Goal: Task Accomplishment & Management: Manage account settings

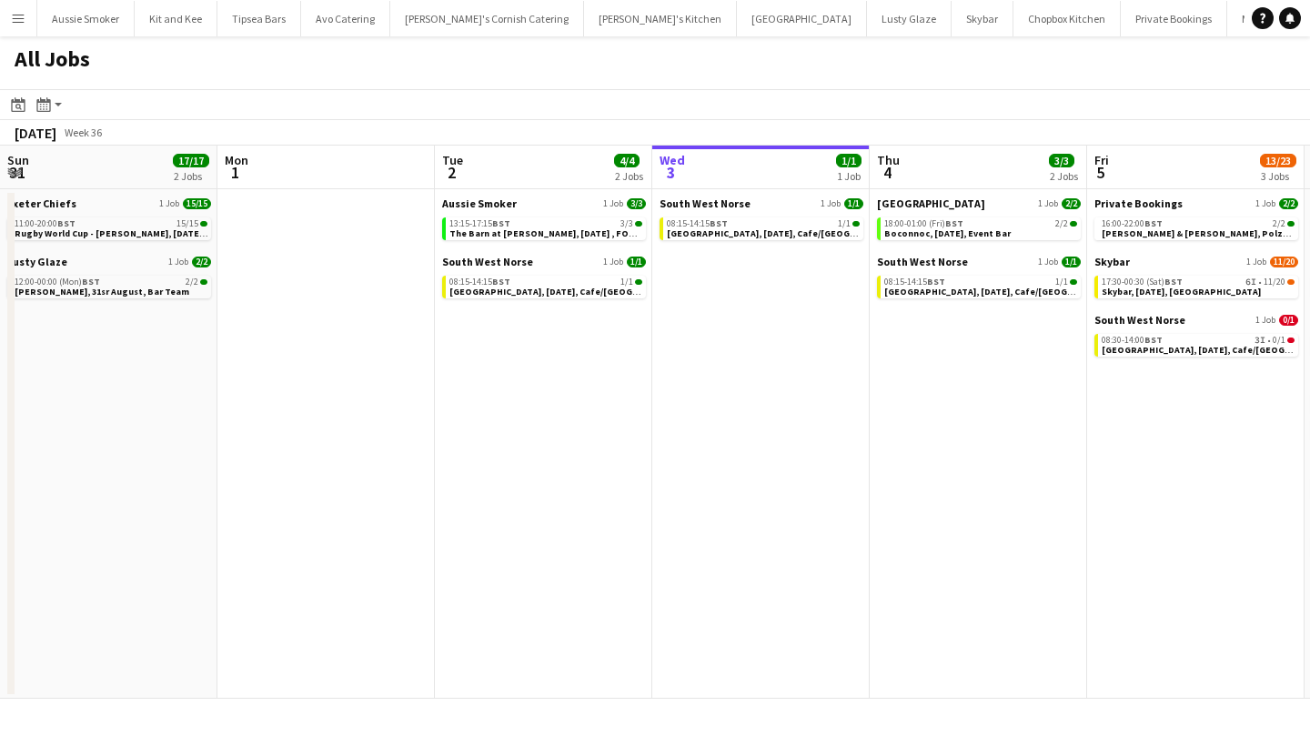
scroll to position [0, 528]
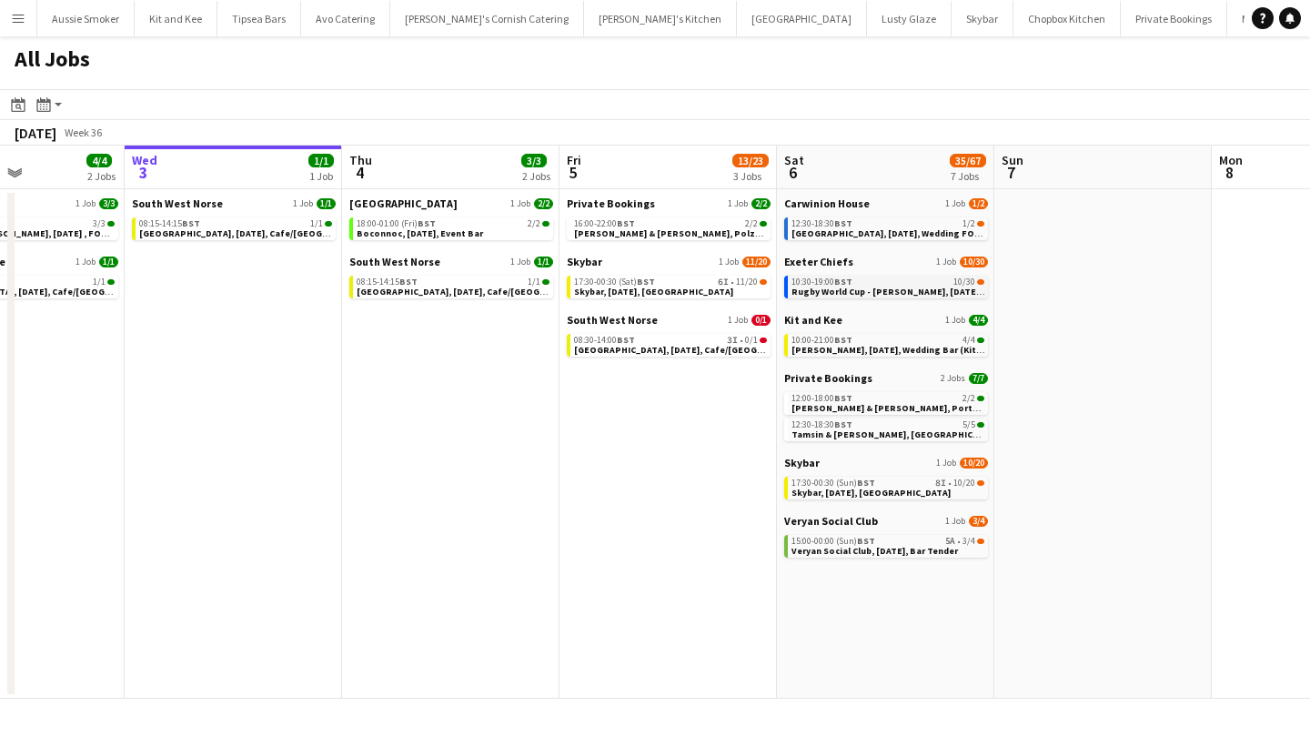
click at [854, 290] on span "Rugby World Cup - [PERSON_NAME], [DATE], Match Day Bar" at bounding box center [919, 292] width 255 height 12
click at [870, 434] on span "Tamsin & James, Place House, 6th September" at bounding box center [914, 435] width 245 height 12
click at [654, 286] on span "Skybar, 5th September, Croyde Bay" at bounding box center [653, 292] width 159 height 12
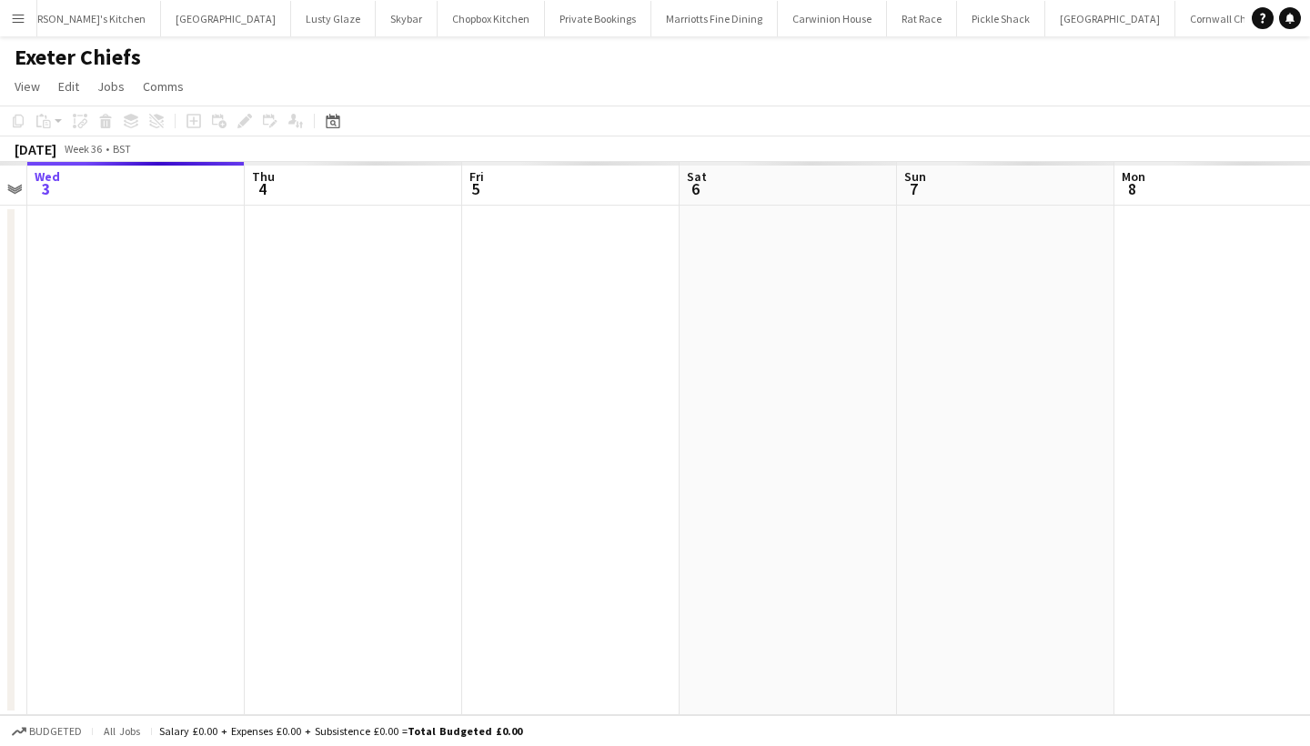
scroll to position [0, 640]
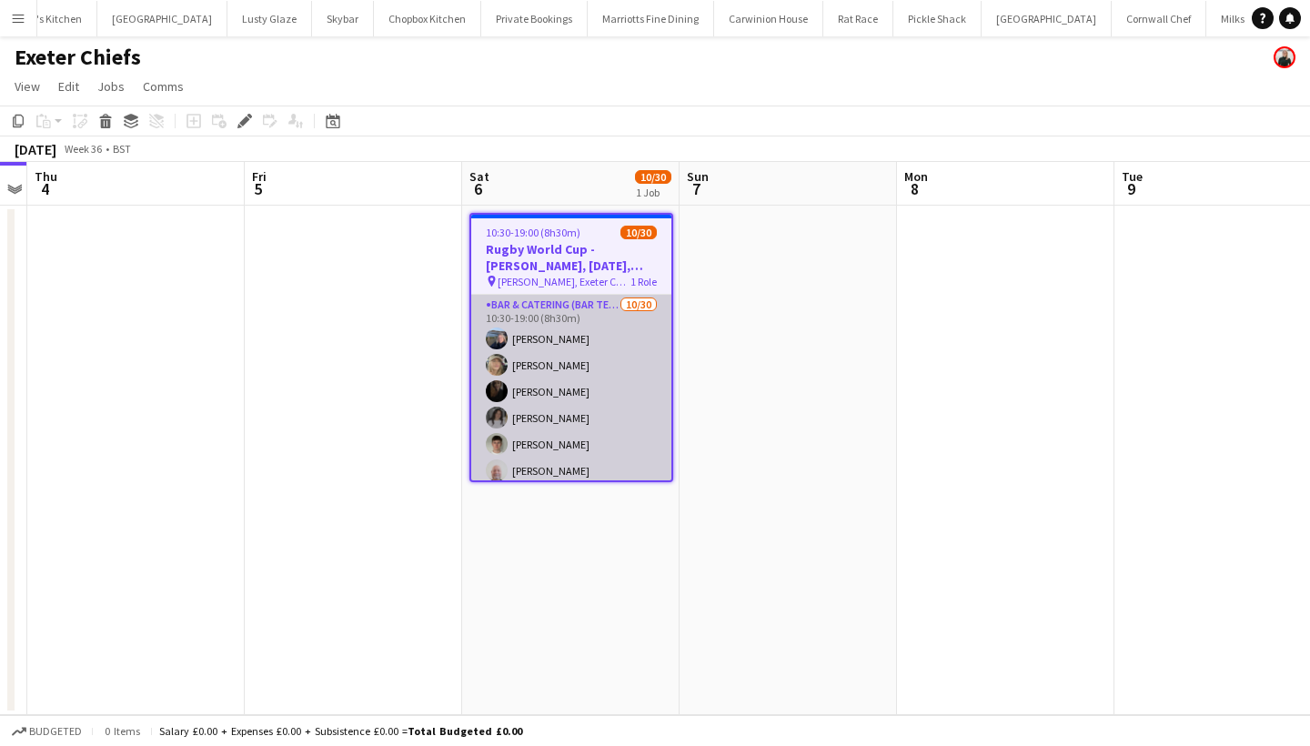
click at [514, 450] on app-card-role "Bar & Catering (Bar Tender) [DATE] 10:30-19:00 (8h30m) [PERSON_NAME] [PERSON_NA…" at bounding box center [571, 708] width 200 height 827
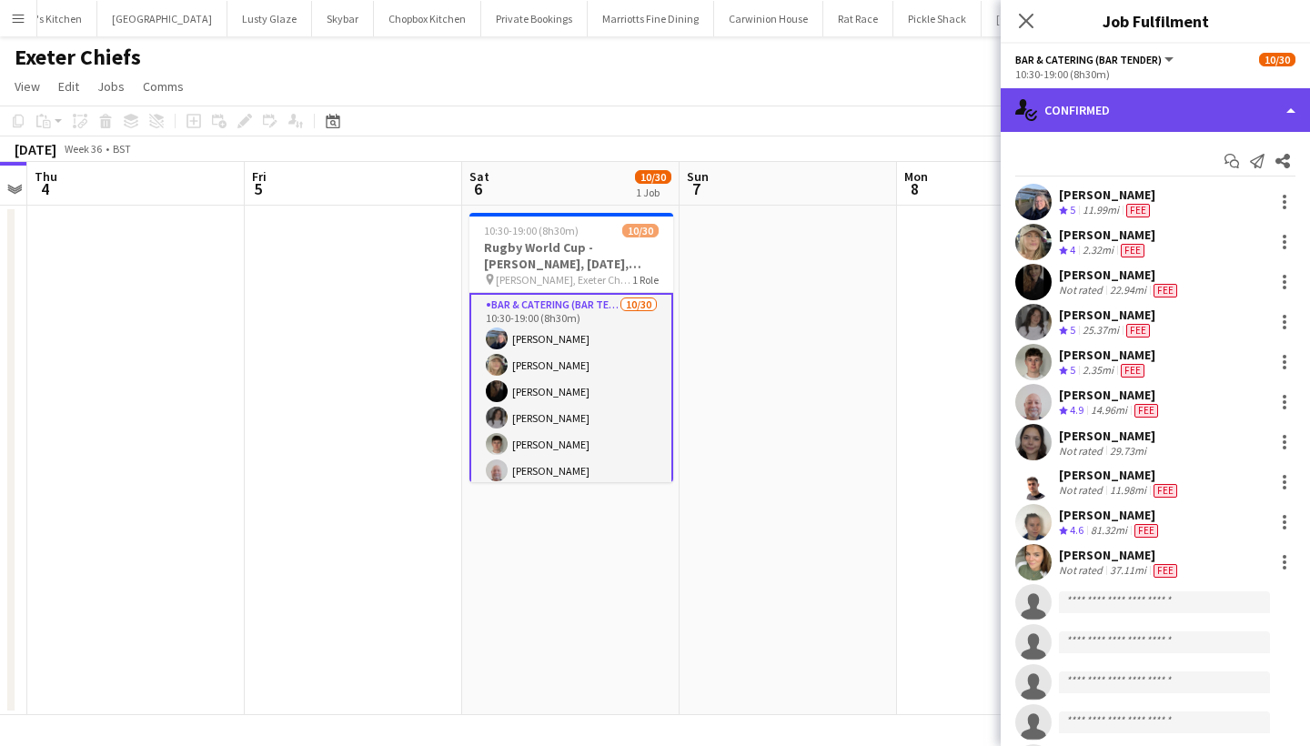
click at [1225, 103] on div "single-neutral-actions-check-2 Confirmed" at bounding box center [1155, 110] width 309 height 44
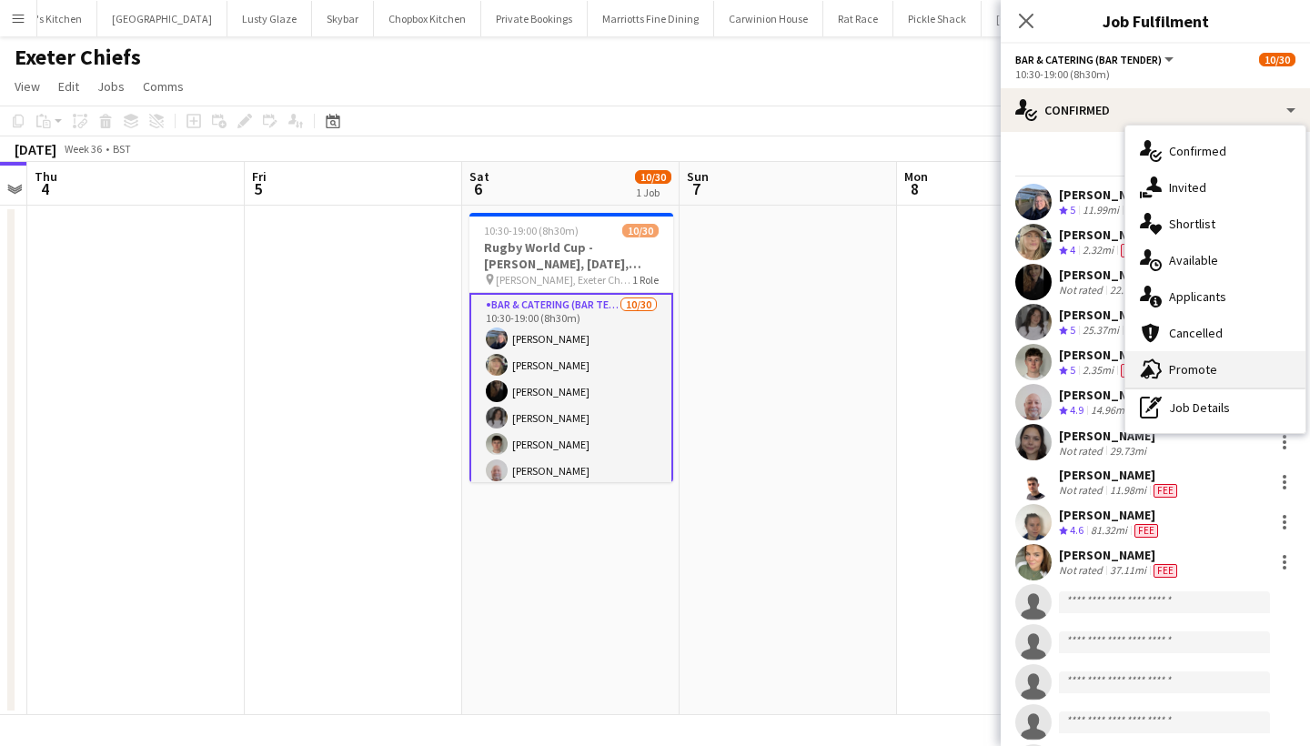
click at [1181, 371] on span "Promote" at bounding box center [1193, 369] width 48 height 16
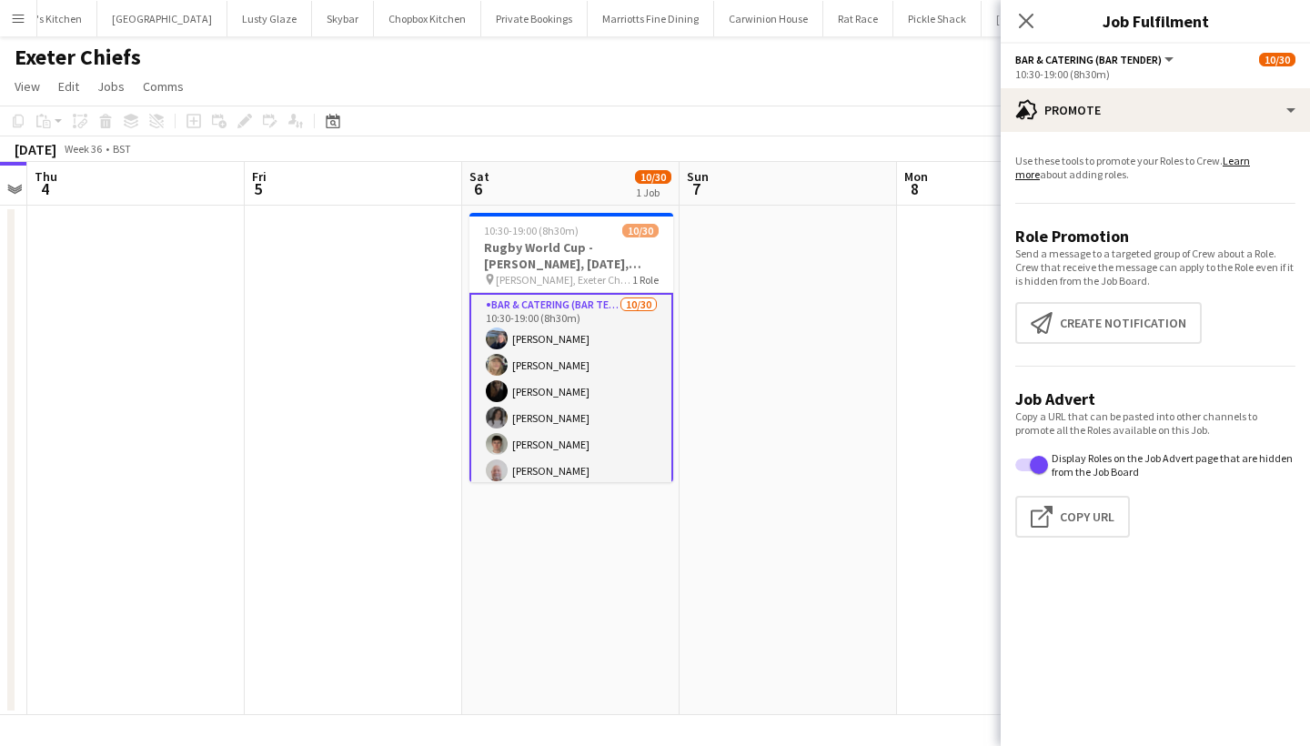
click at [1099, 345] on app-promote-tab "Use these tools to promote your Roles to Crew. Learn more about adding roles. R…" at bounding box center [1155, 349] width 309 height 406
click at [1064, 316] on button "Create notification Create notification" at bounding box center [1108, 323] width 187 height 42
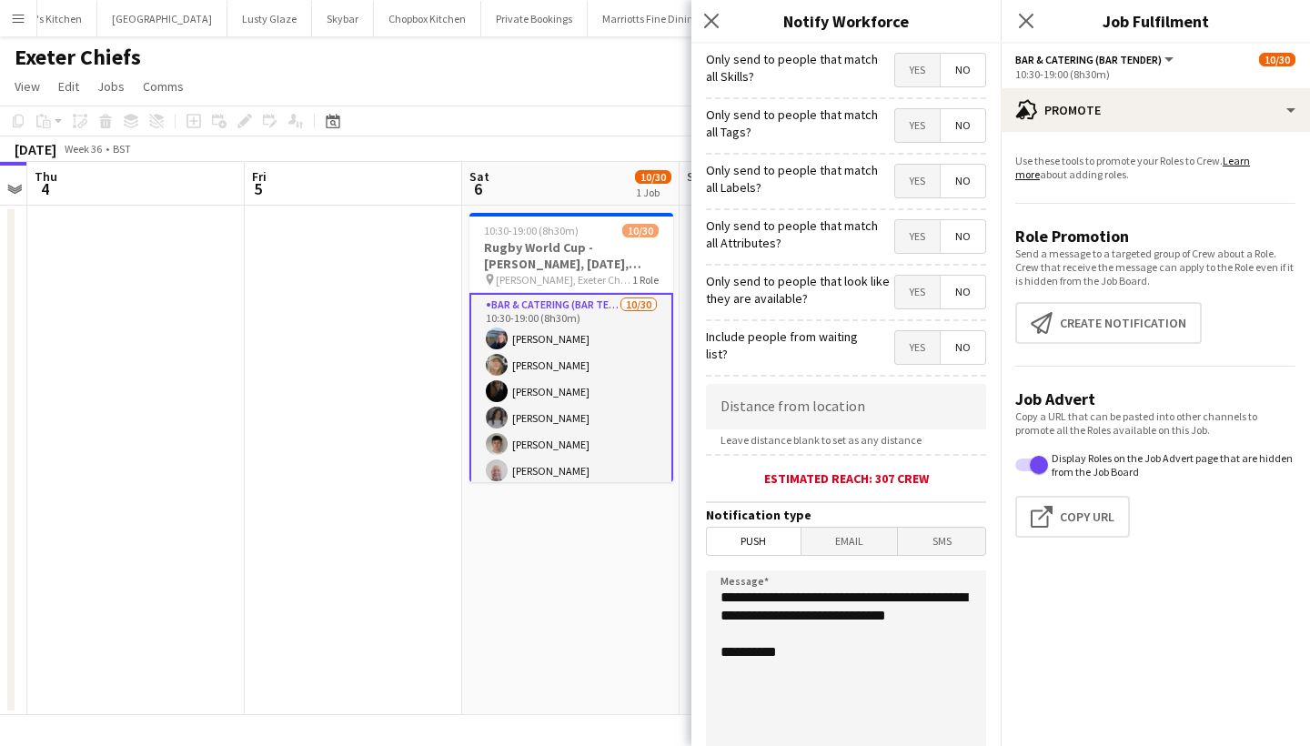
scroll to position [83, 0]
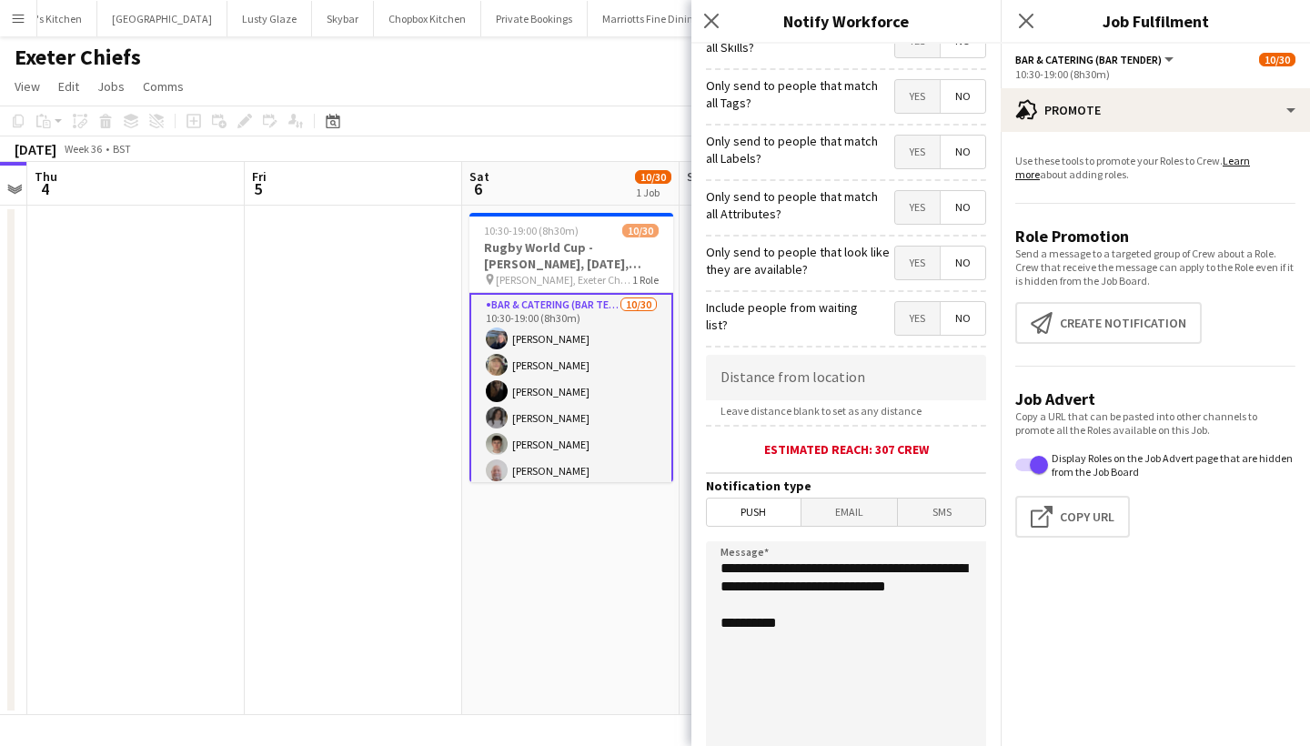
click at [723, 569] on textarea "**********" at bounding box center [846, 652] width 280 height 223
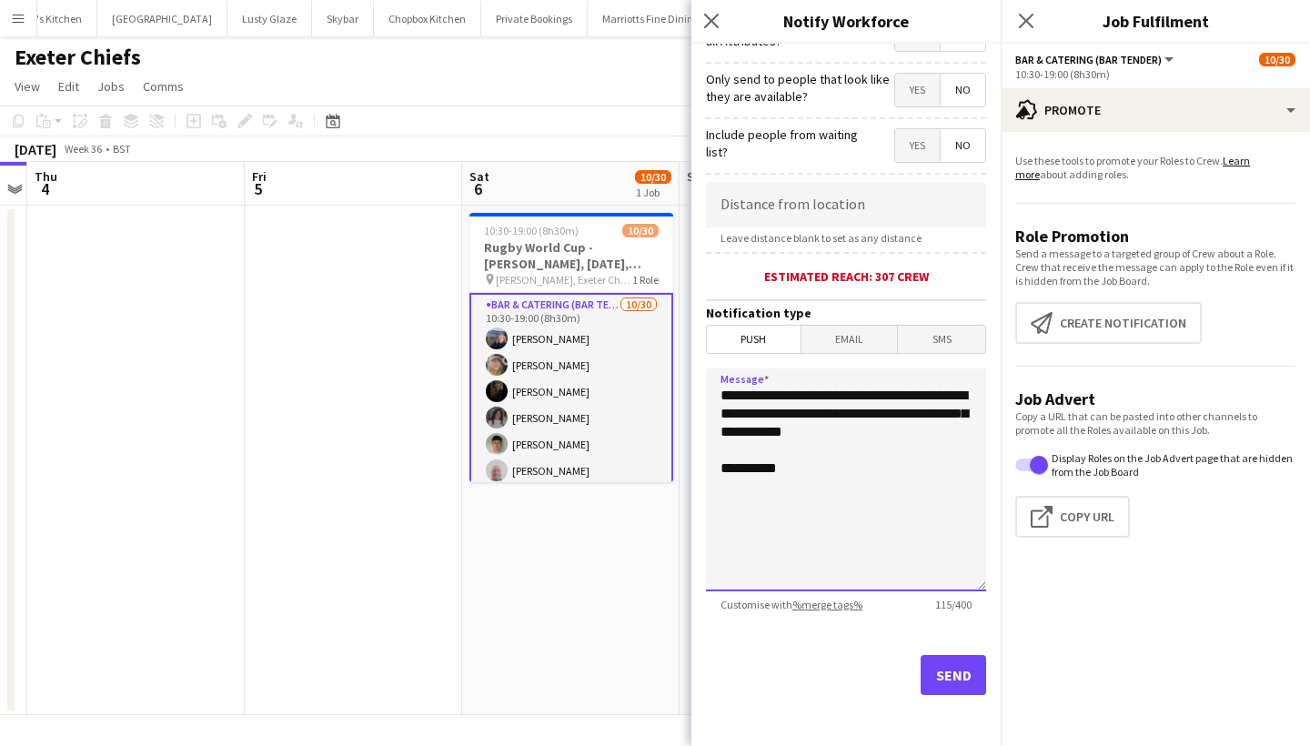
scroll to position [256, 0]
type textarea "**********"
click at [955, 684] on button "Send" at bounding box center [954, 675] width 66 height 40
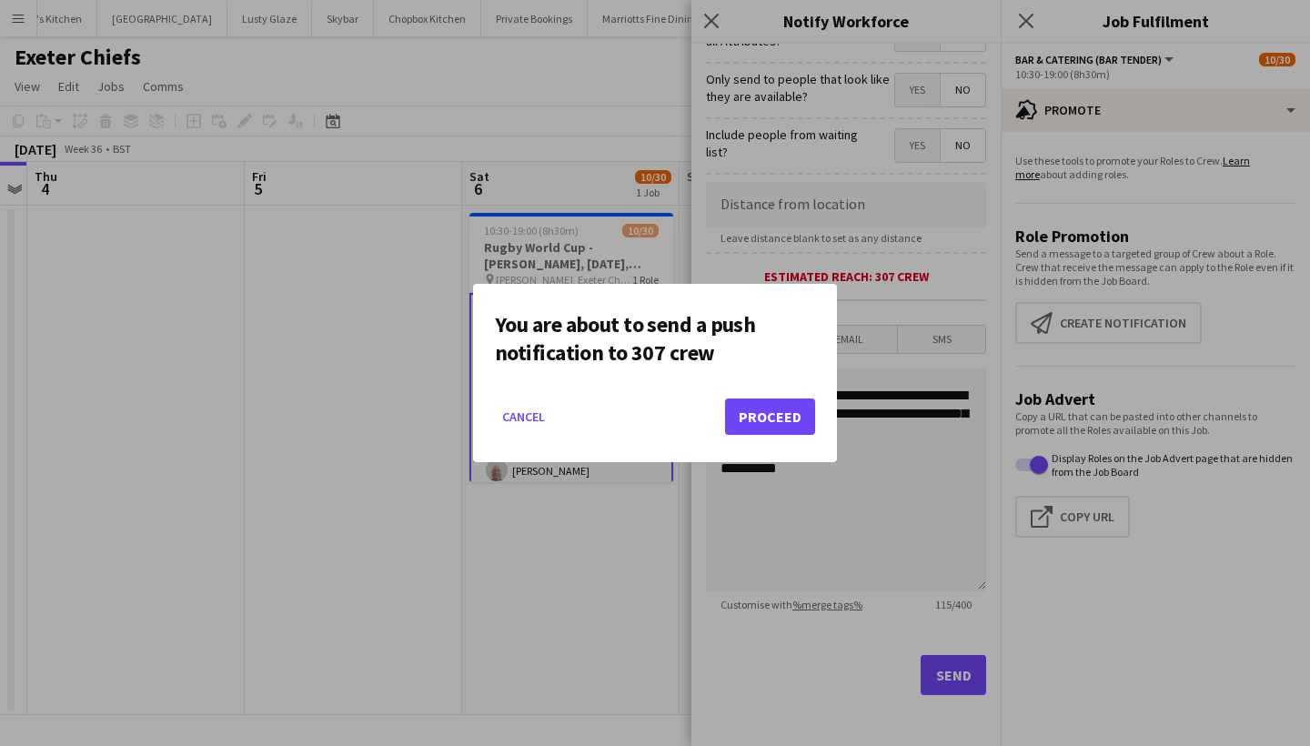
click at [773, 414] on button "Proceed" at bounding box center [770, 416] width 90 height 36
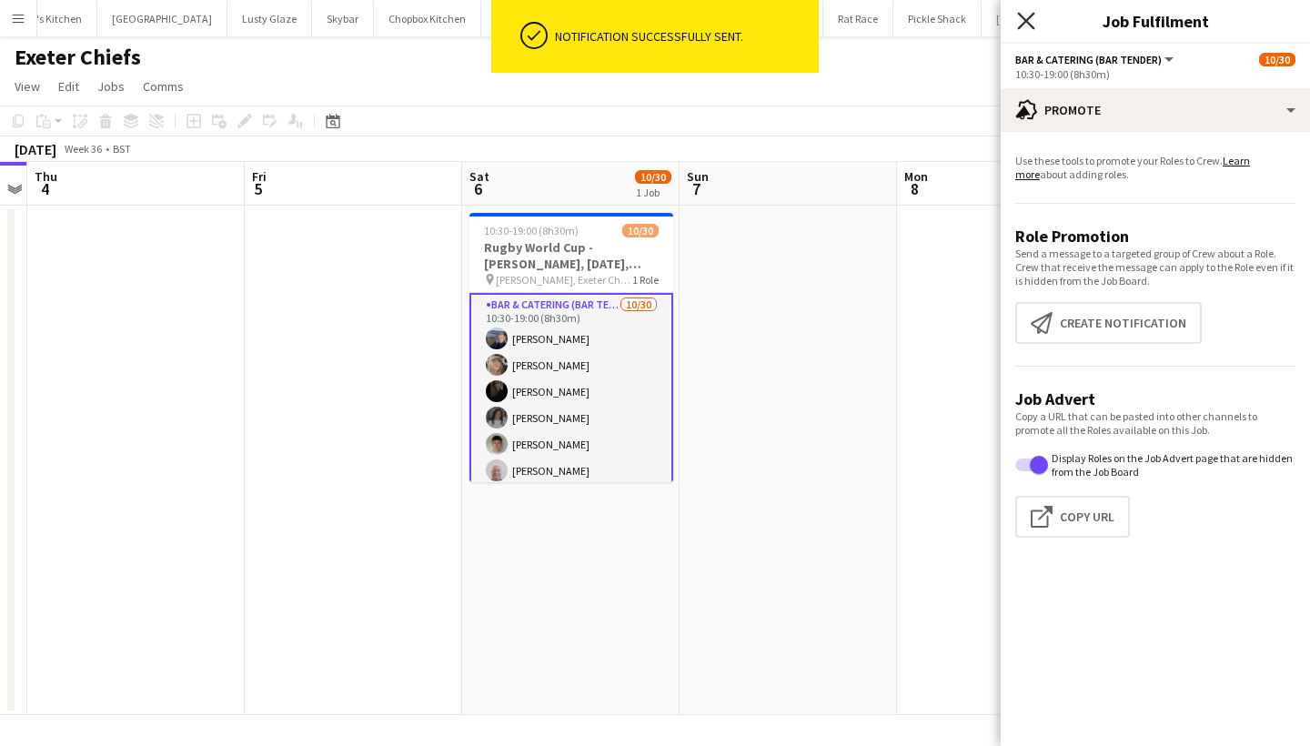
click at [1031, 24] on icon "Close pop-in" at bounding box center [1025, 20] width 17 height 17
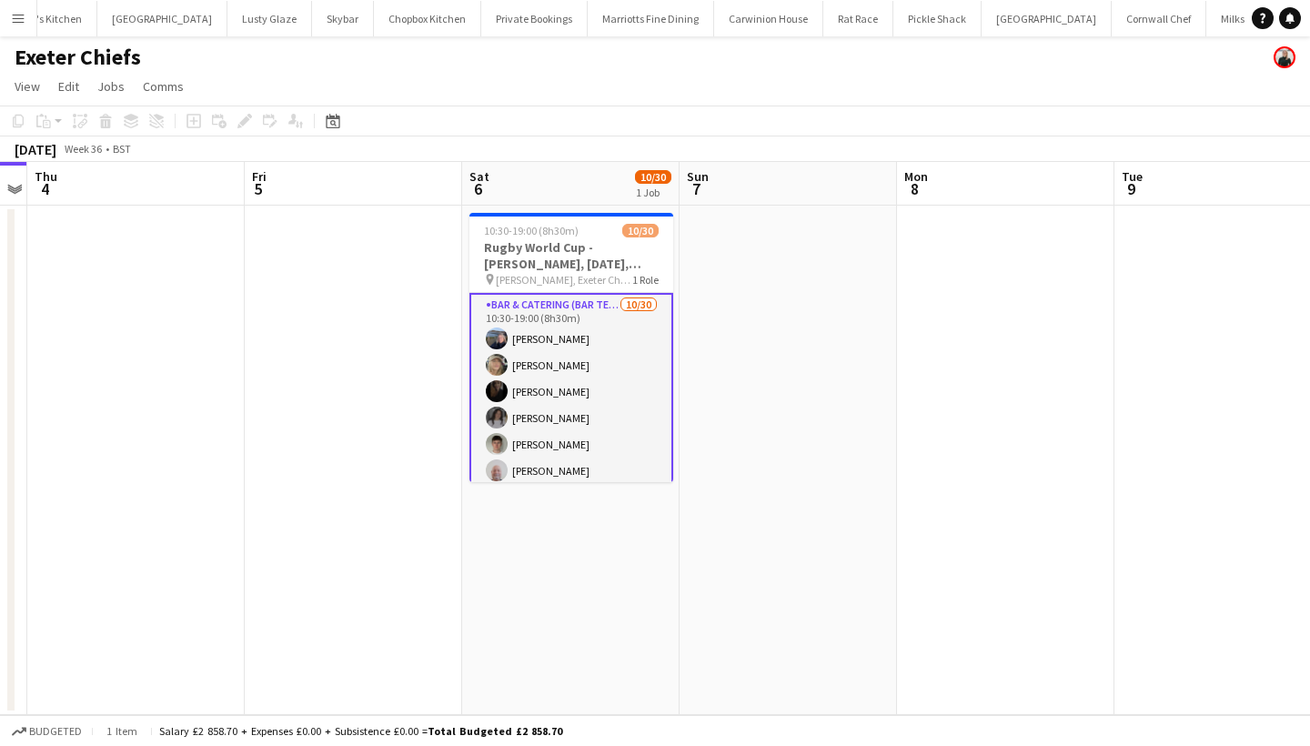
click at [587, 395] on app-card-role "Bar & Catering (Bar Tender) [DATE] 10:30-19:00 (8h30m) [PERSON_NAME] [PERSON_NA…" at bounding box center [571, 708] width 204 height 831
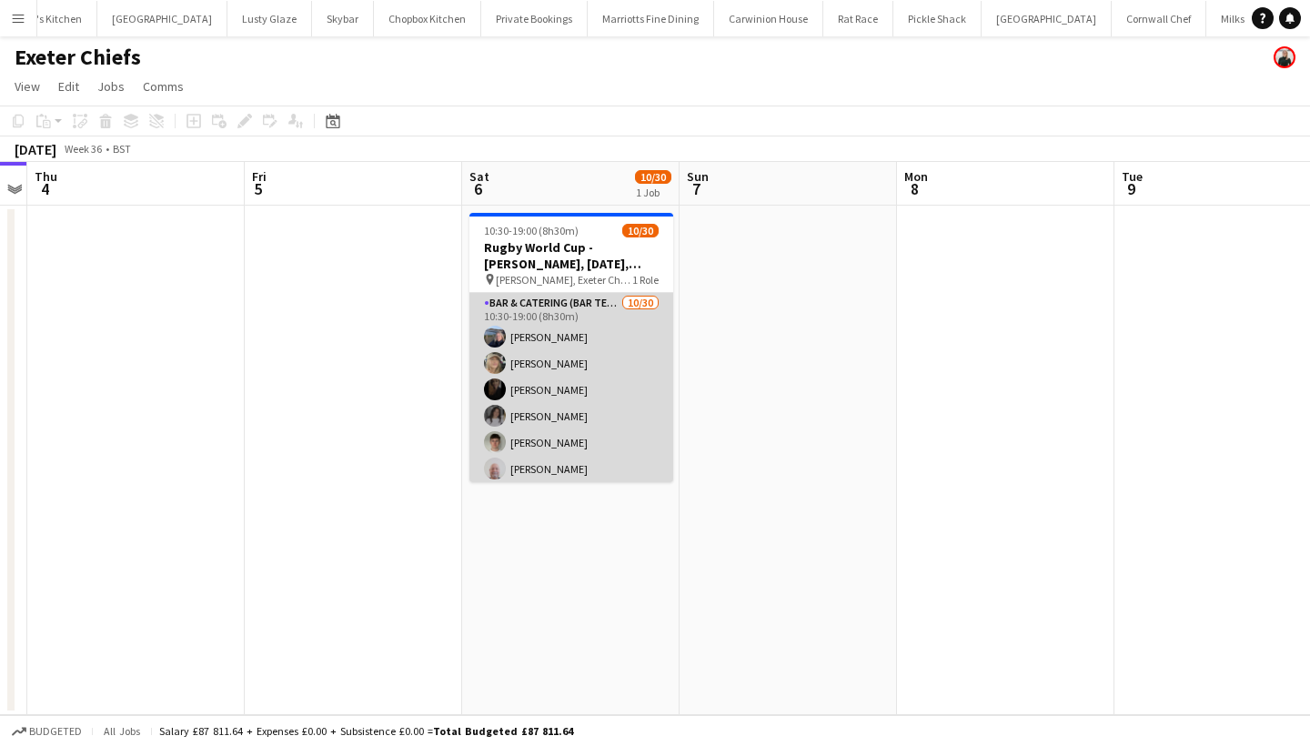
click at [649, 394] on app-card-role "Bar & Catering (Bar Tender) [DATE] 10:30-19:00 (8h30m) [PERSON_NAME] [PERSON_NA…" at bounding box center [571, 706] width 204 height 827
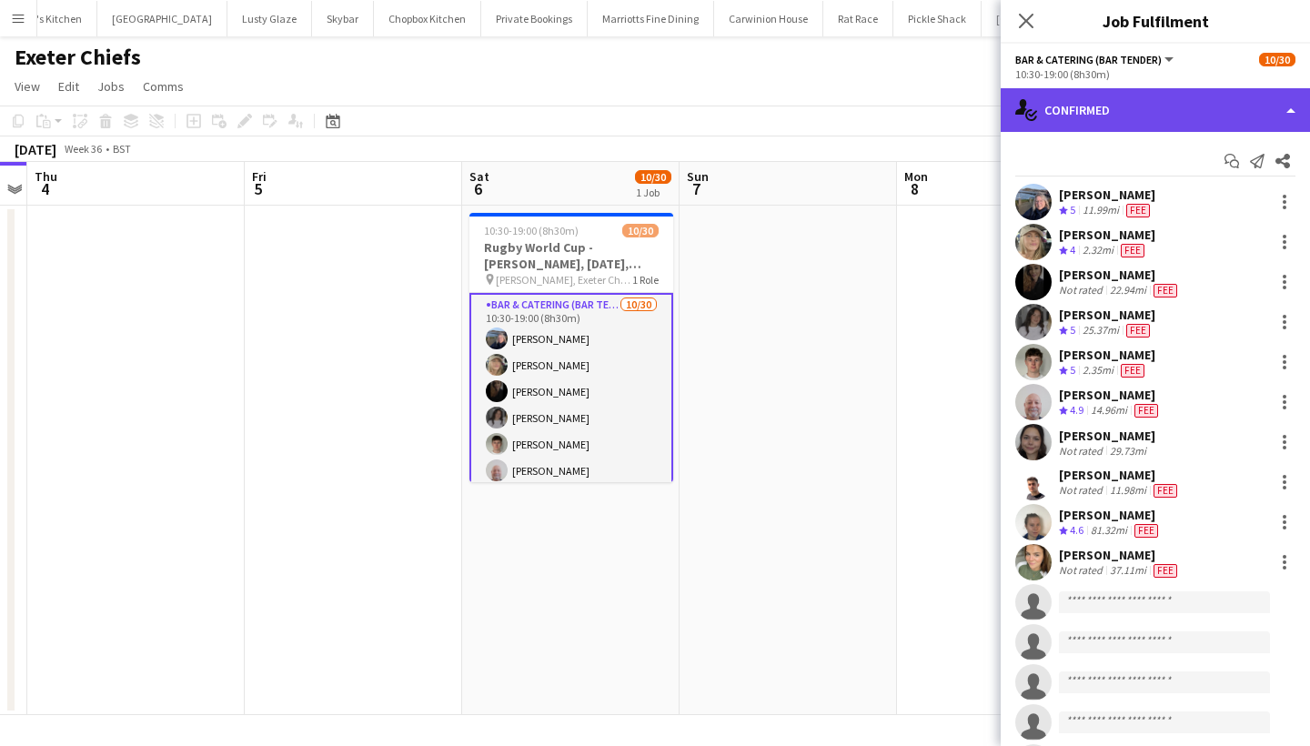
click at [1087, 116] on div "single-neutral-actions-check-2 Confirmed" at bounding box center [1155, 110] width 309 height 44
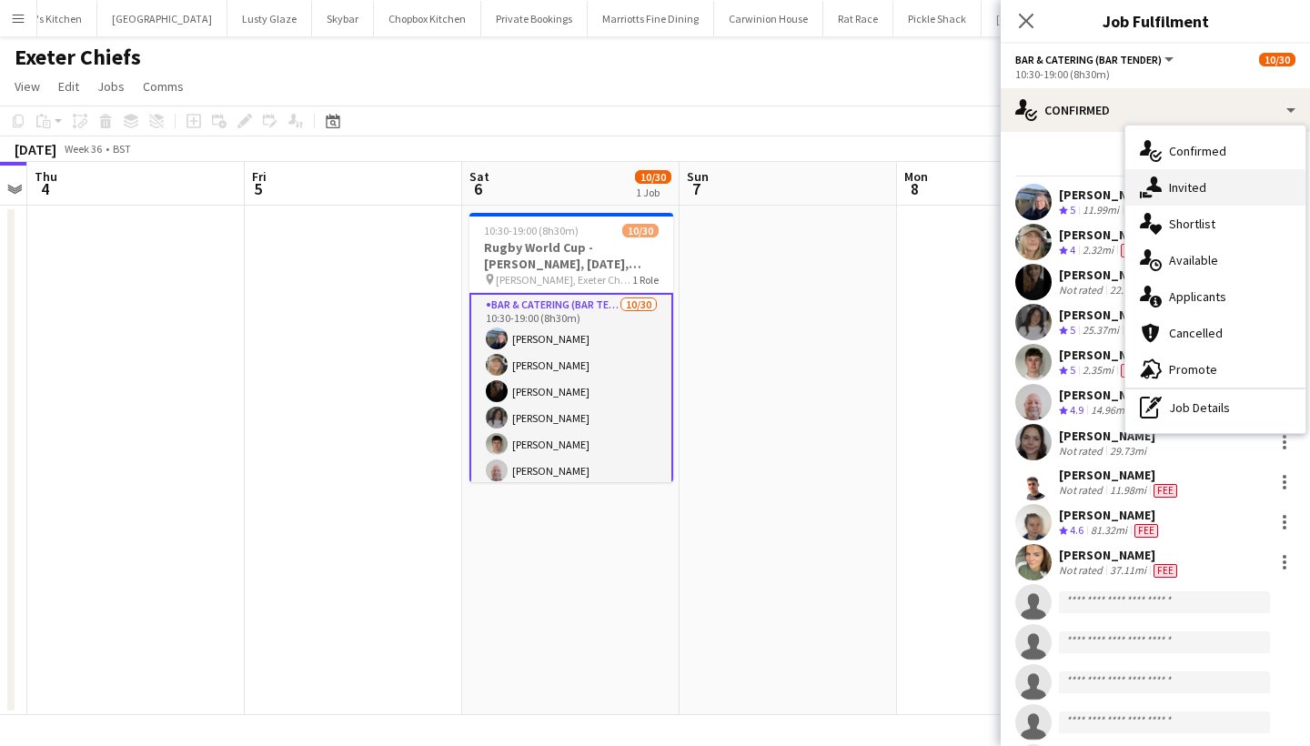
click at [1192, 177] on div "single-neutral-actions-share-1 Invited" at bounding box center [1215, 187] width 180 height 36
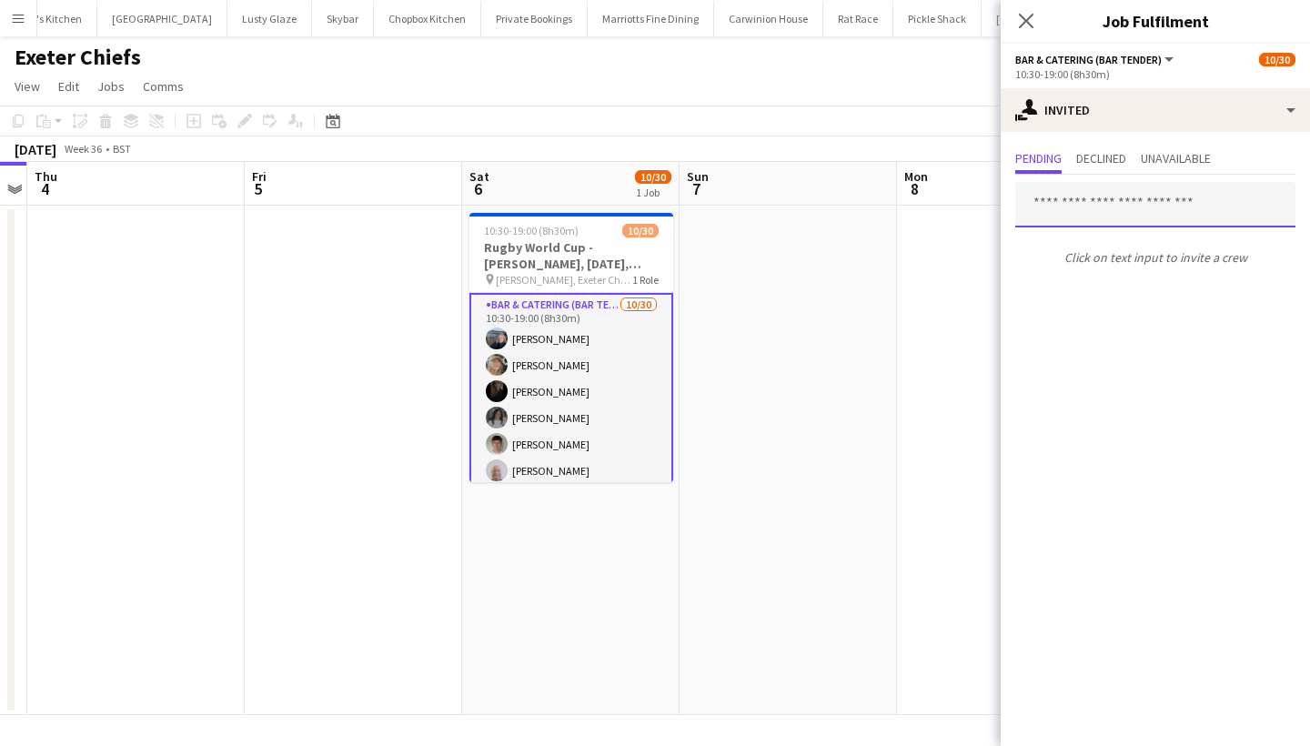
click at [1058, 203] on input "text" at bounding box center [1155, 204] width 280 height 45
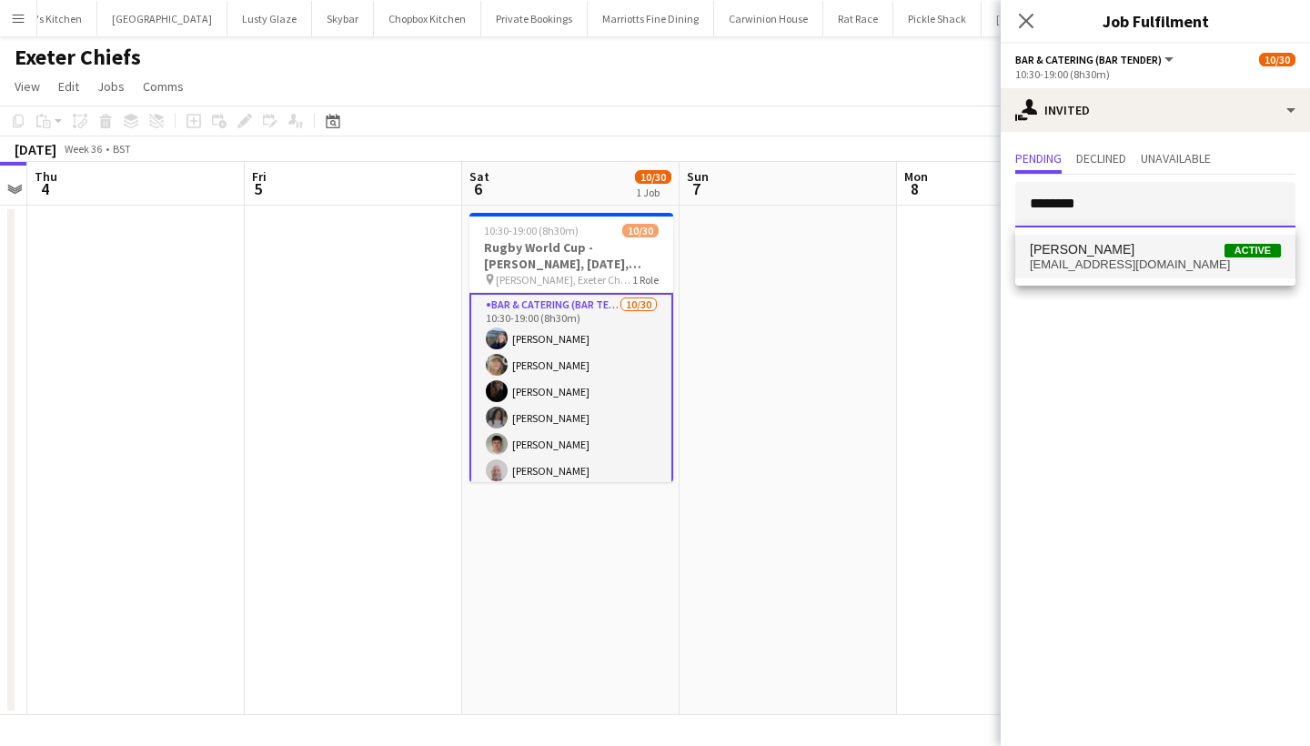
type input "********"
click at [1067, 251] on span "[PERSON_NAME]" at bounding box center [1082, 249] width 105 height 15
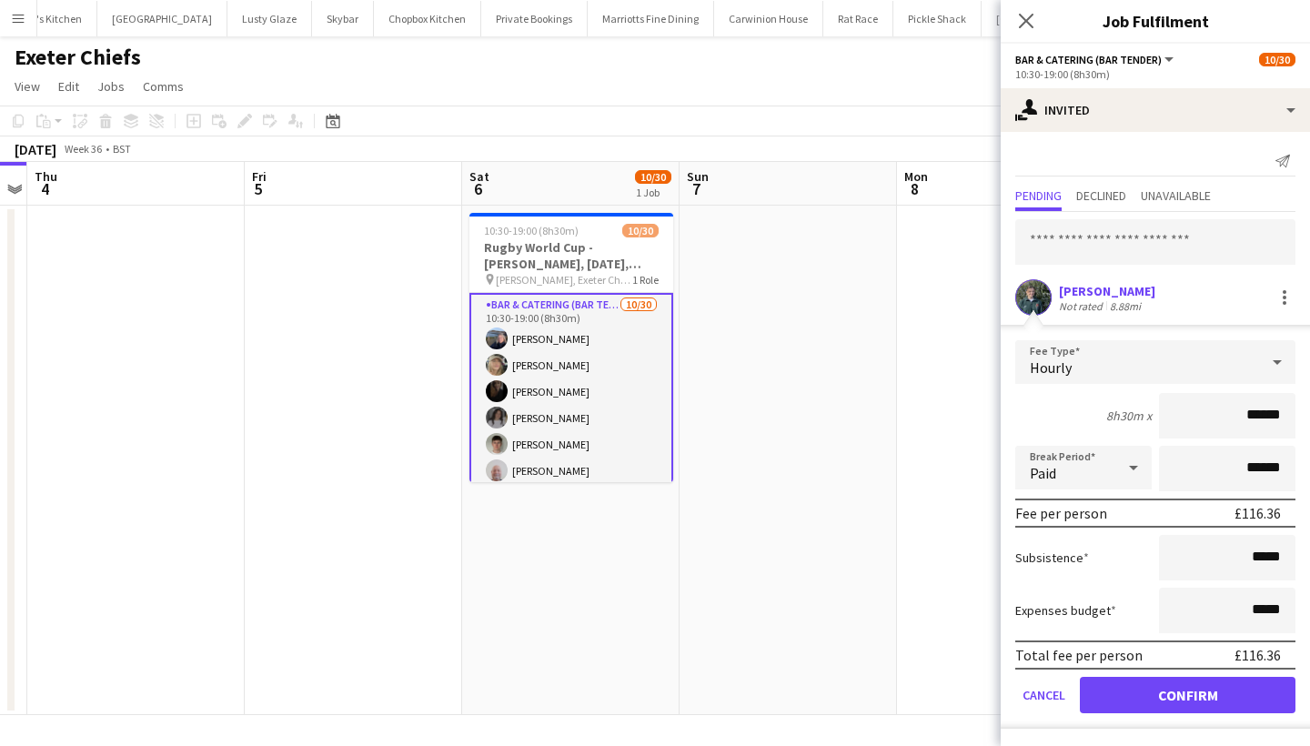
type input "******"
click at [1153, 691] on button "Confirm" at bounding box center [1188, 695] width 216 height 36
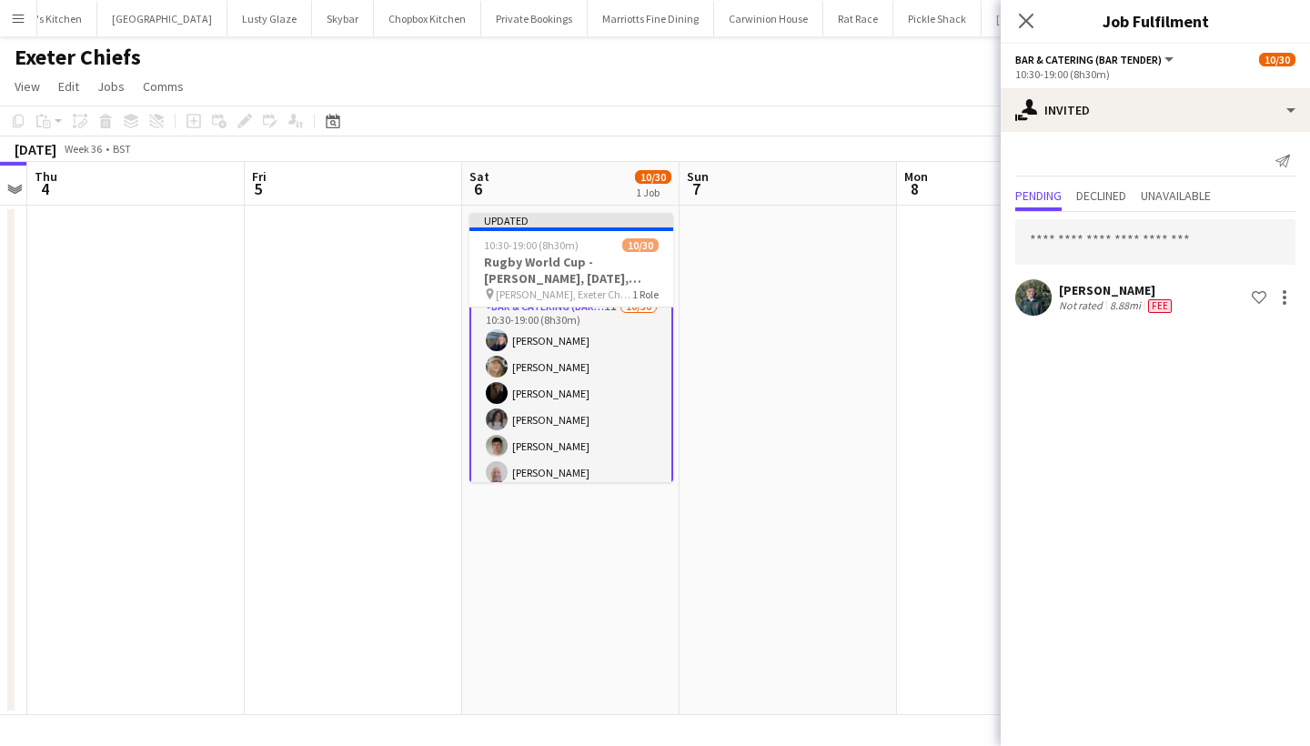
scroll to position [5, 0]
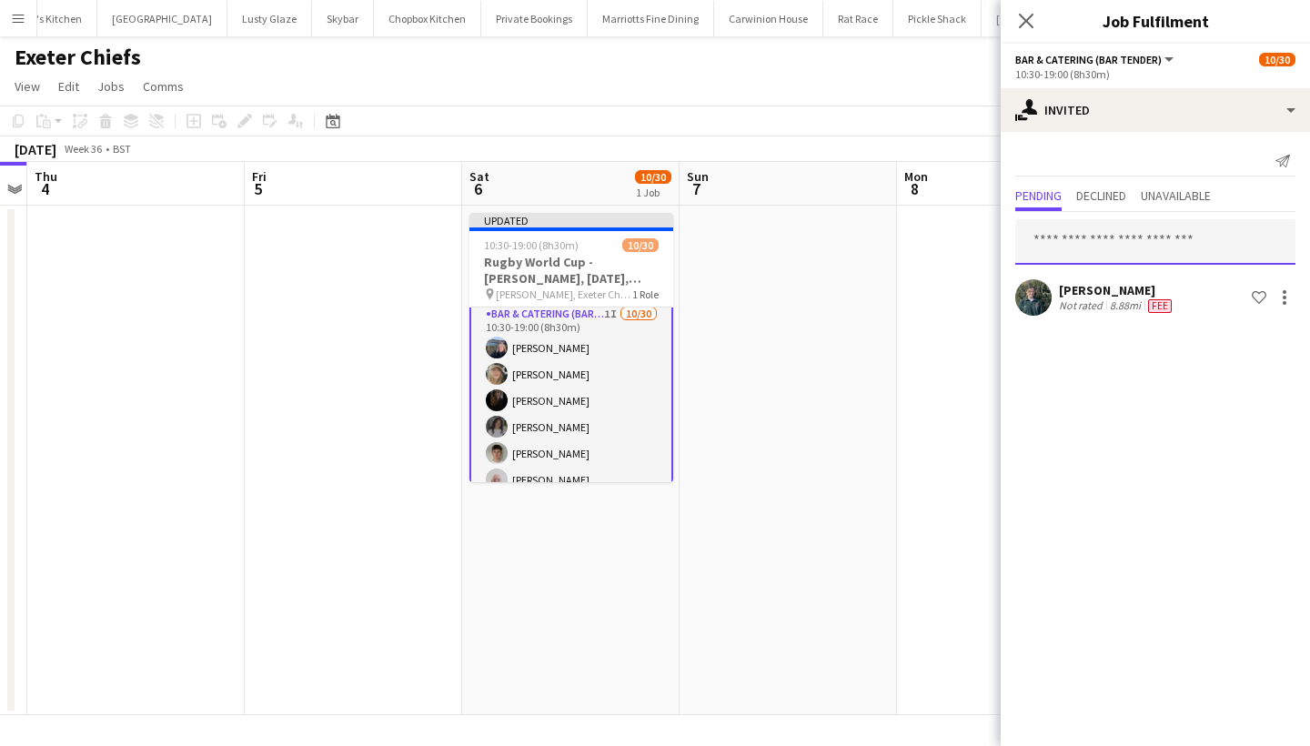
click at [1067, 232] on input "text" at bounding box center [1155, 241] width 280 height 45
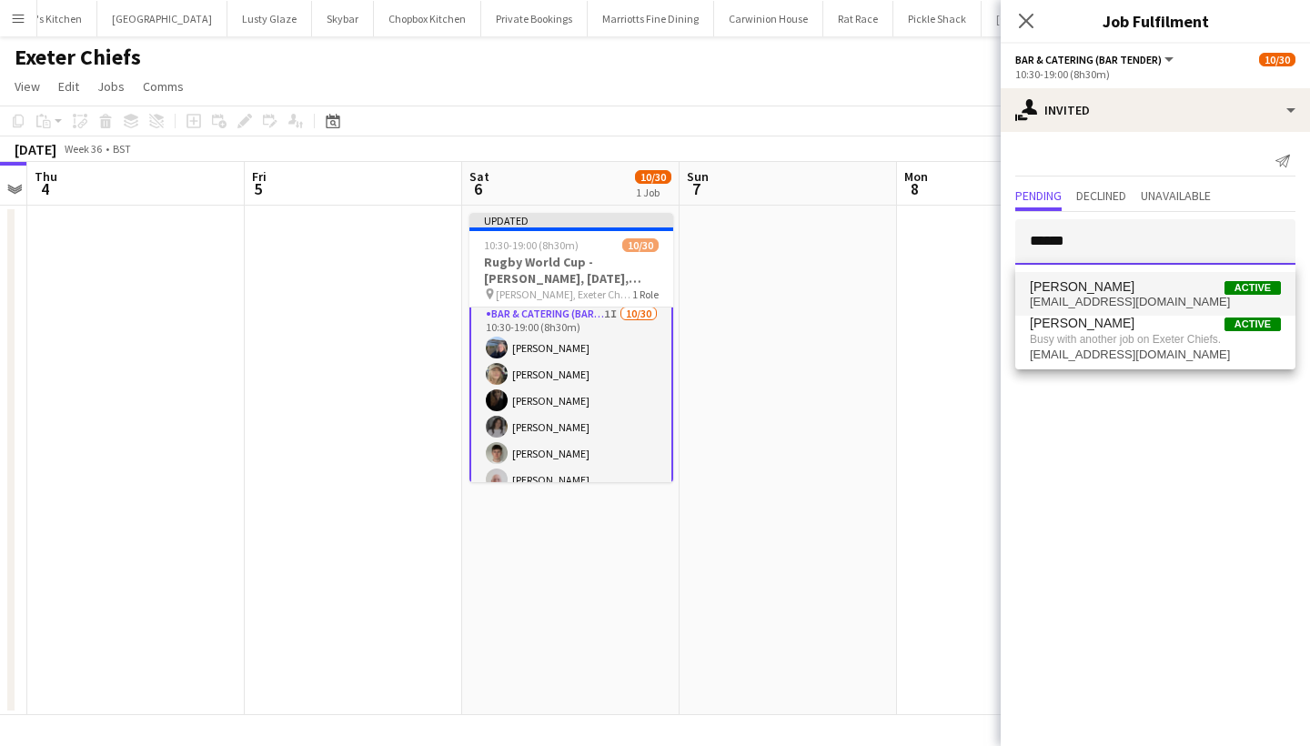
type input "******"
click at [1122, 304] on span "[EMAIL_ADDRESS][DOMAIN_NAME]" at bounding box center [1155, 302] width 251 height 15
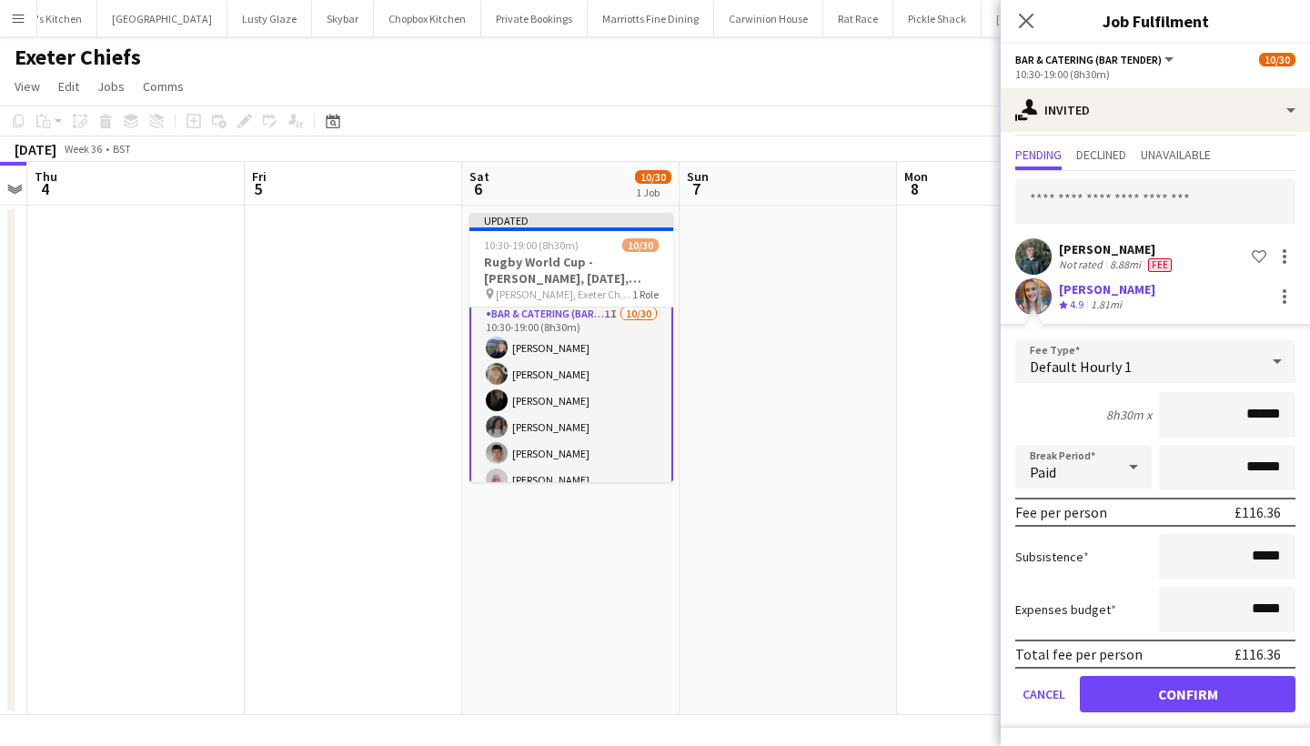
scroll to position [41, 0]
type input "******"
click at [1148, 704] on button "Confirm" at bounding box center [1188, 694] width 216 height 36
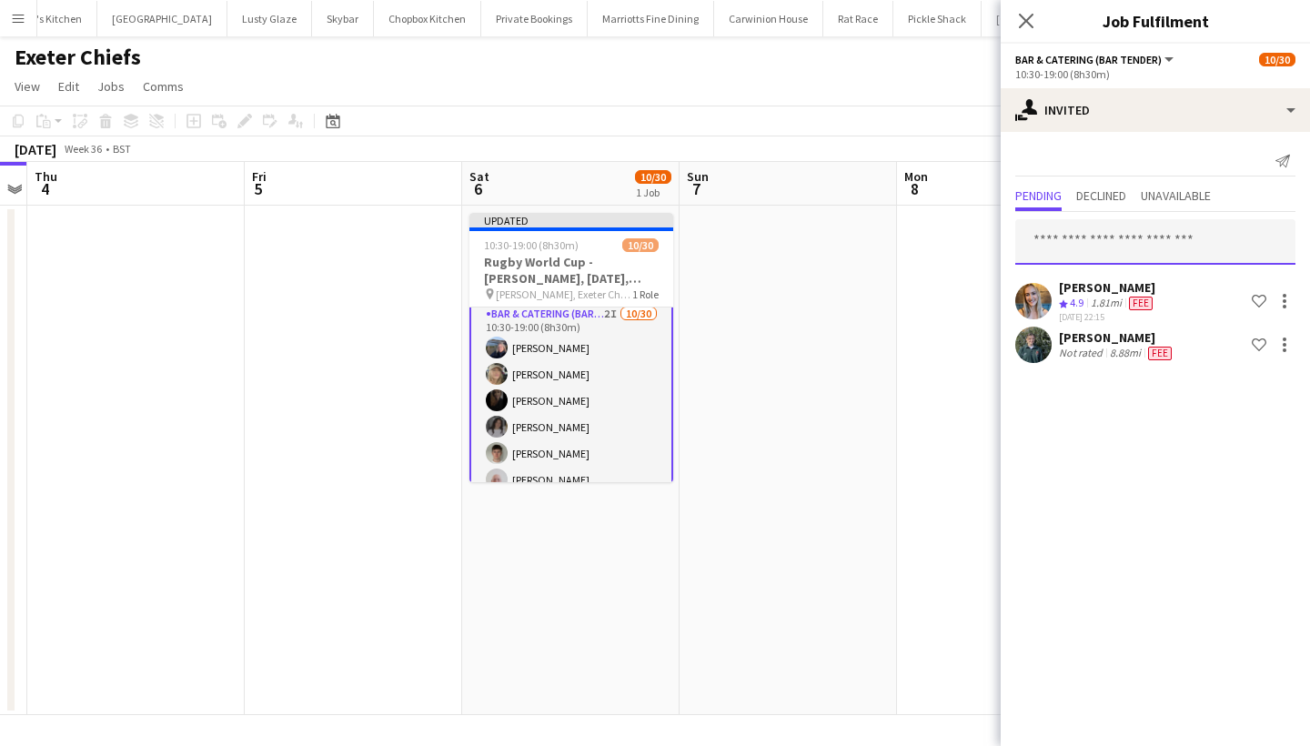
click at [1079, 246] on input "text" at bounding box center [1155, 241] width 280 height 45
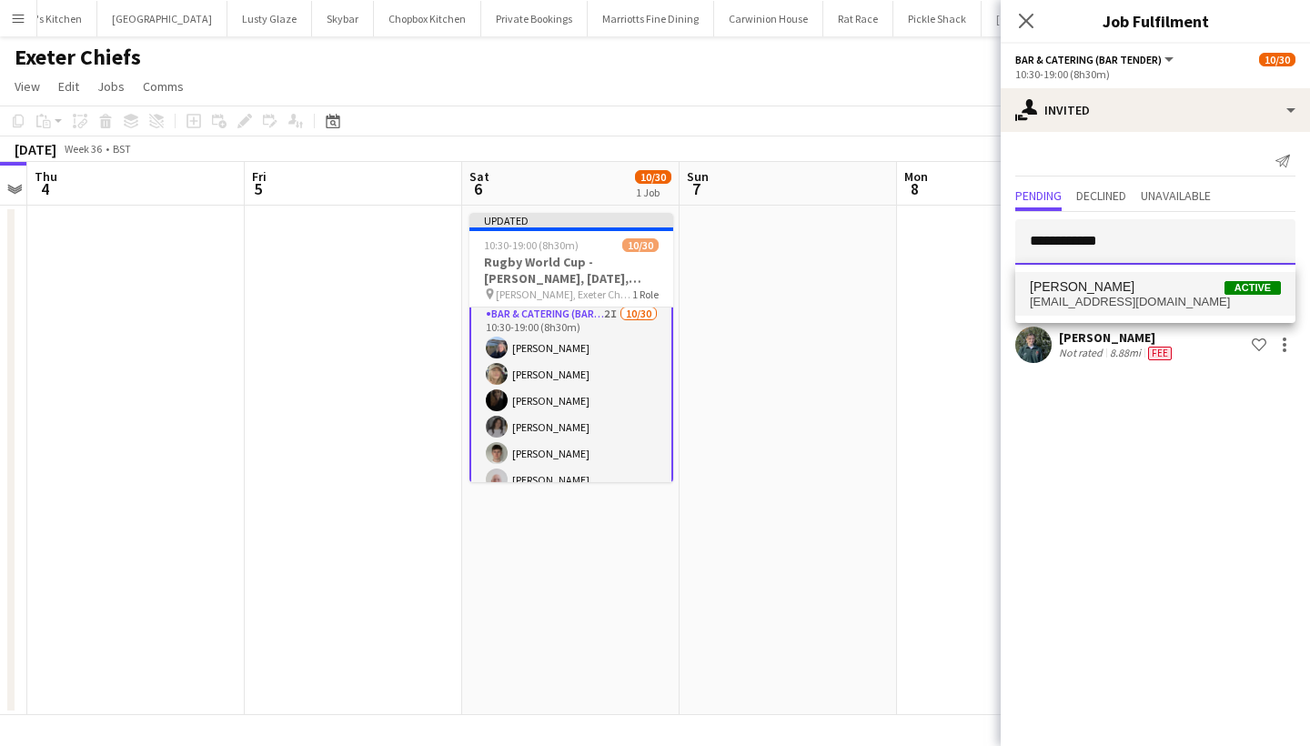
type input "**********"
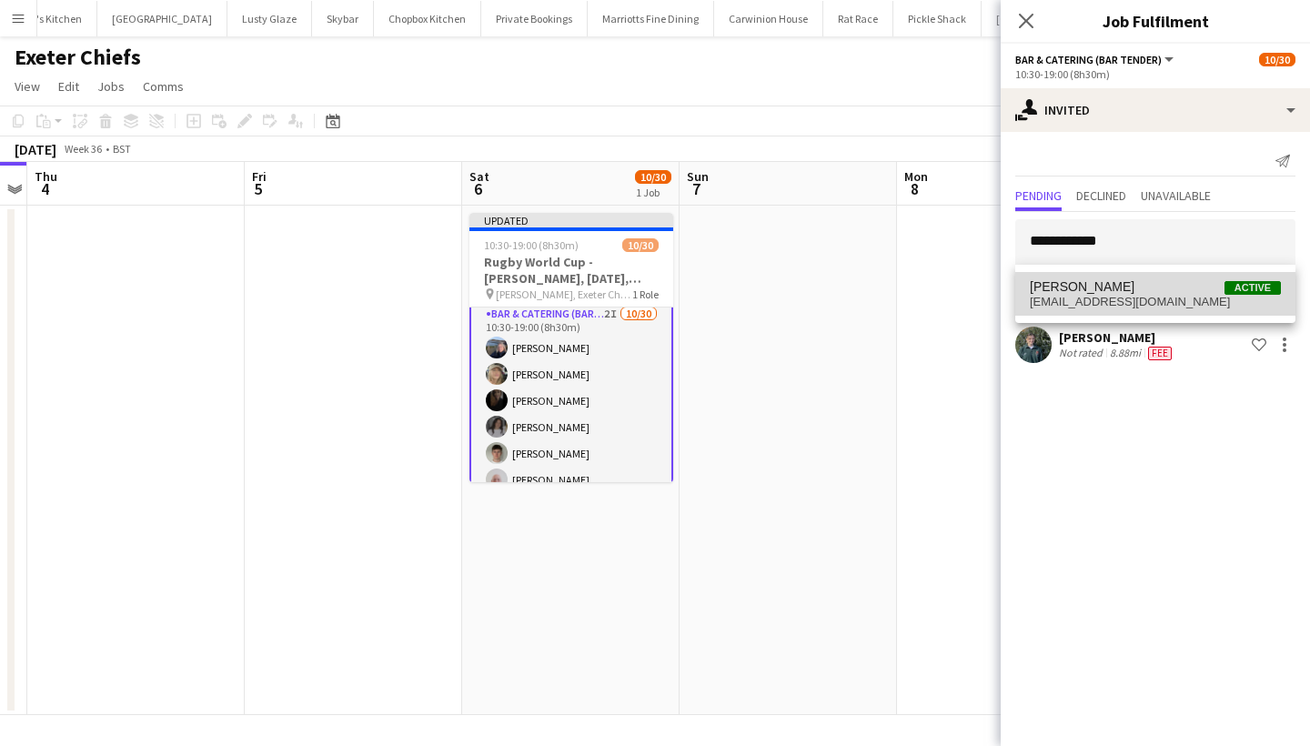
click at [1082, 289] on span "[PERSON_NAME]" at bounding box center [1082, 286] width 105 height 15
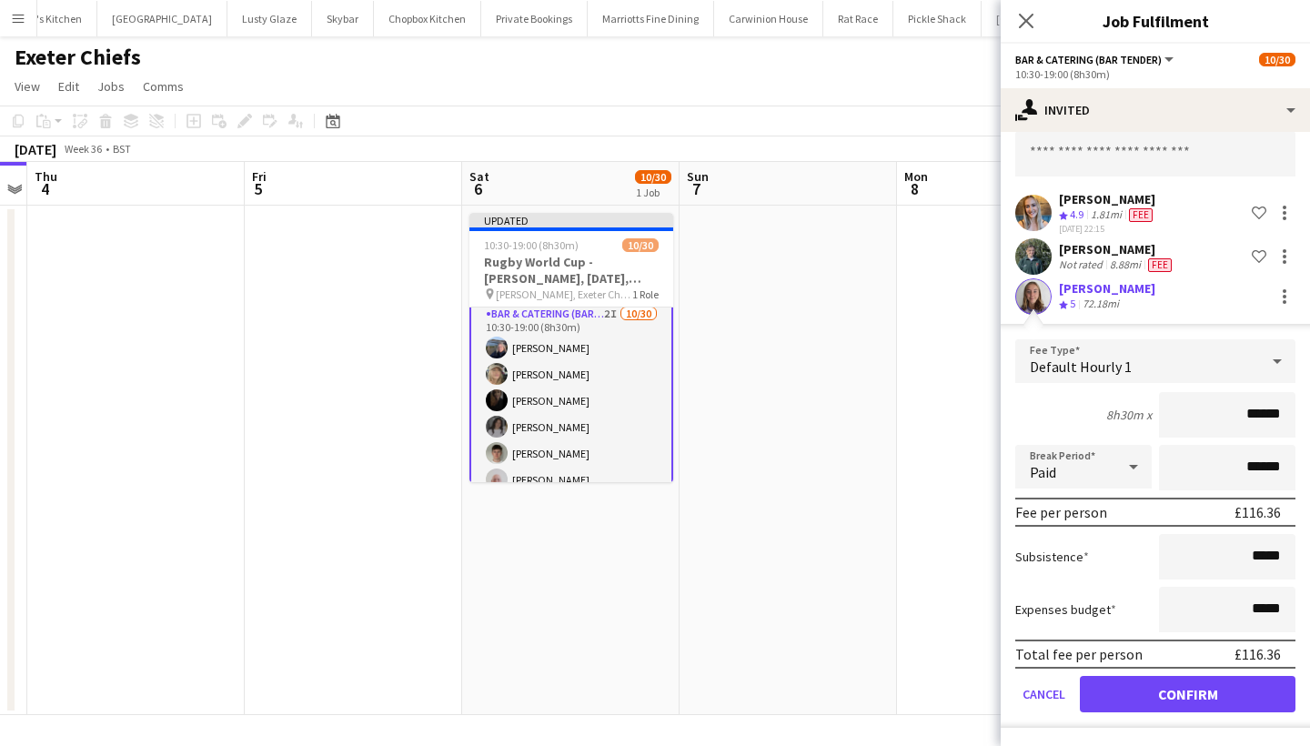
scroll to position [88, 0]
type input "******"
click at [1150, 695] on button "Confirm" at bounding box center [1188, 694] width 216 height 36
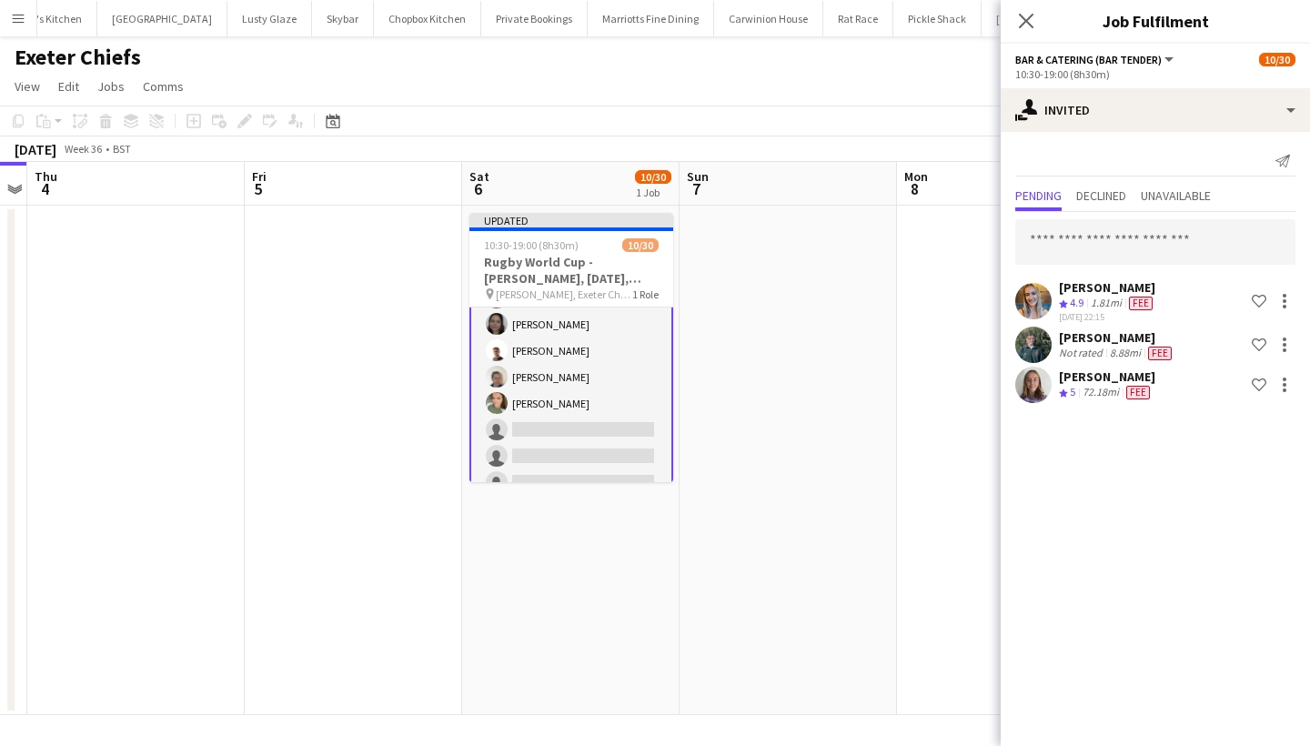
scroll to position [199, 0]
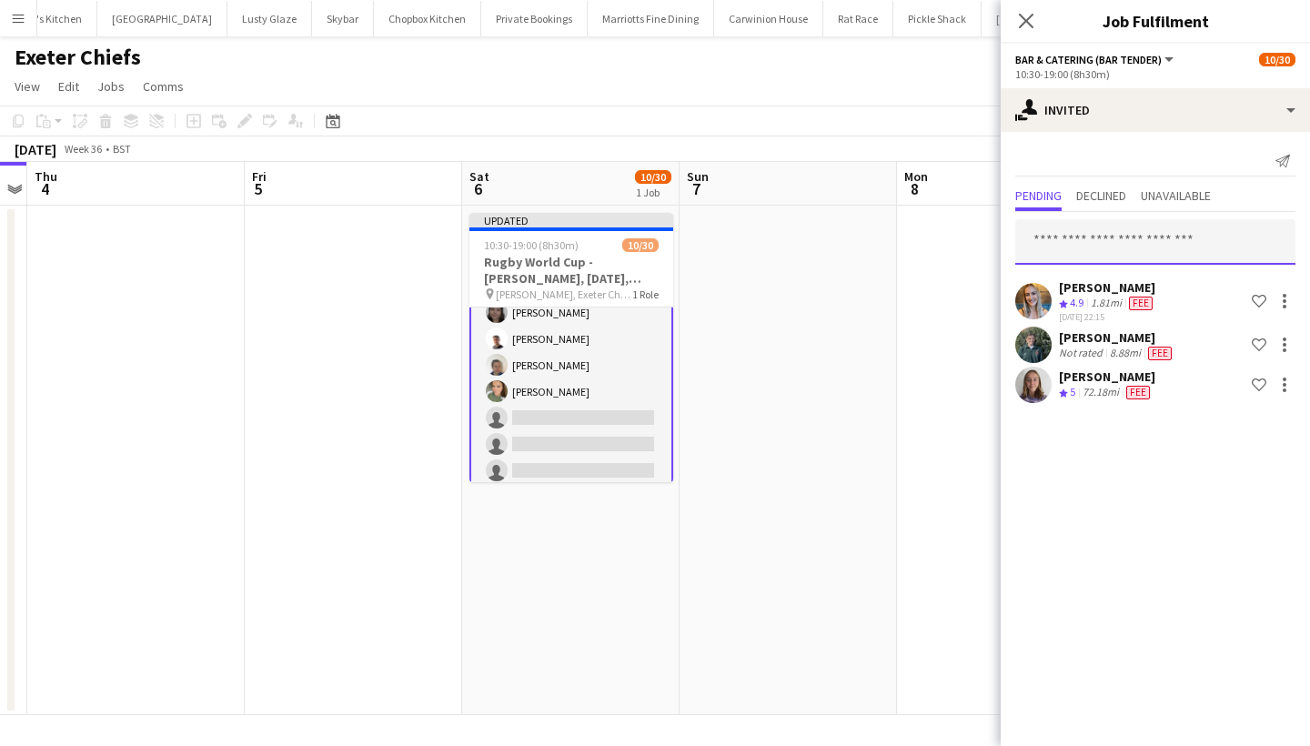
click at [1100, 243] on input "text" at bounding box center [1155, 241] width 280 height 45
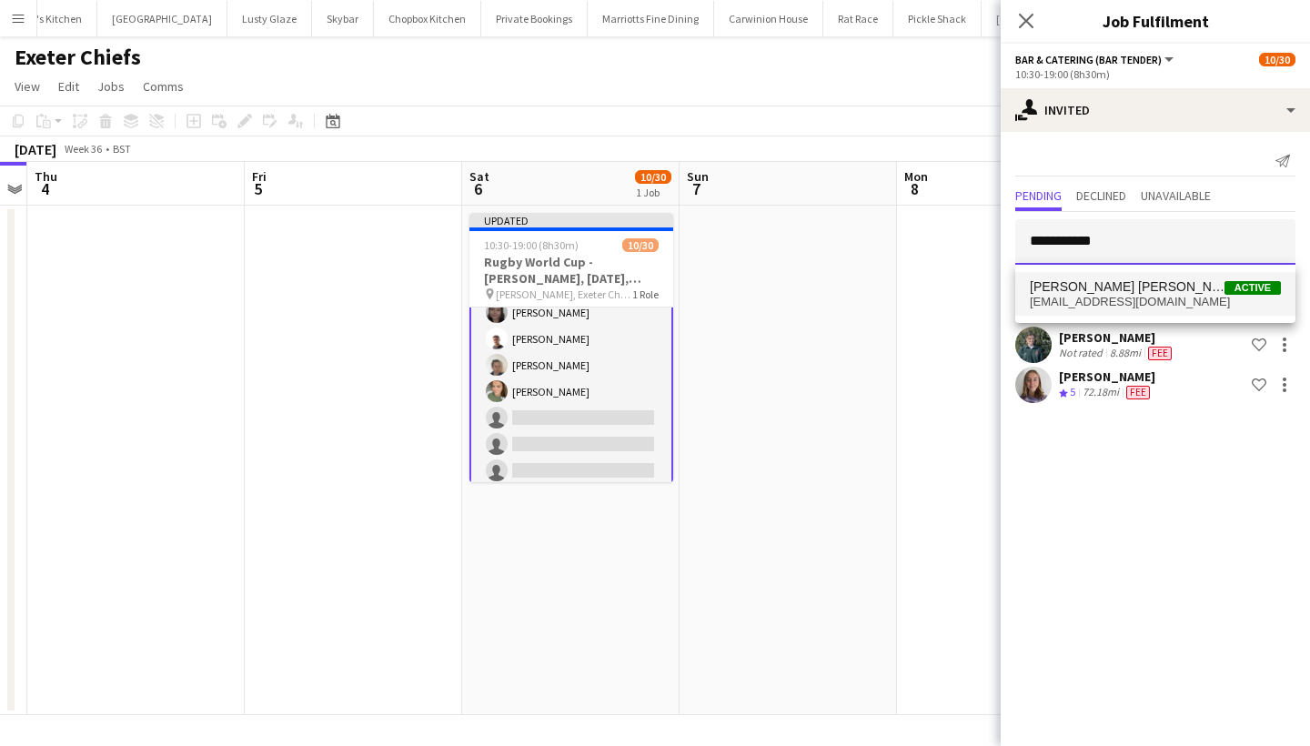
type input "**********"
click at [1112, 297] on span "[EMAIL_ADDRESS][DOMAIN_NAME]" at bounding box center [1155, 302] width 251 height 15
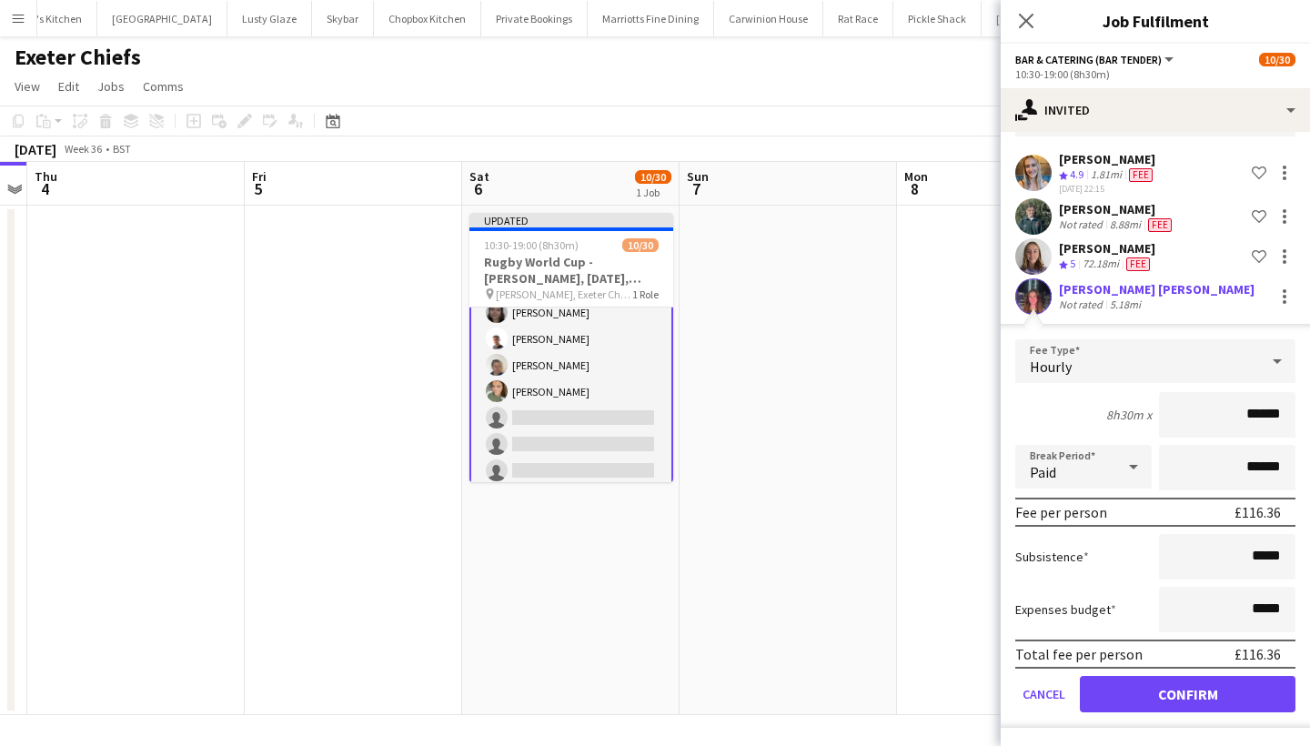
scroll to position [128, 0]
type input "******"
click at [1154, 701] on button "Confirm" at bounding box center [1188, 694] width 216 height 36
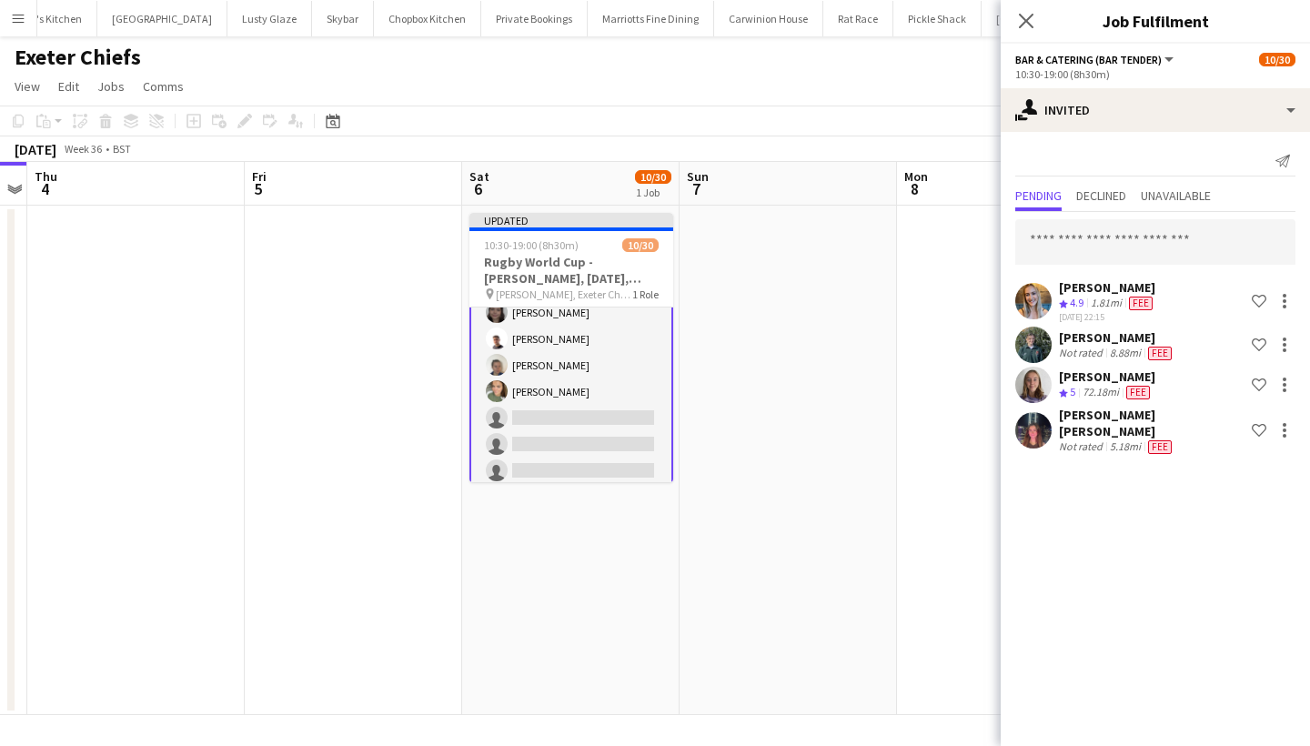
scroll to position [0, 0]
click at [1019, 31] on app-icon "Close pop-in" at bounding box center [1027, 21] width 26 height 26
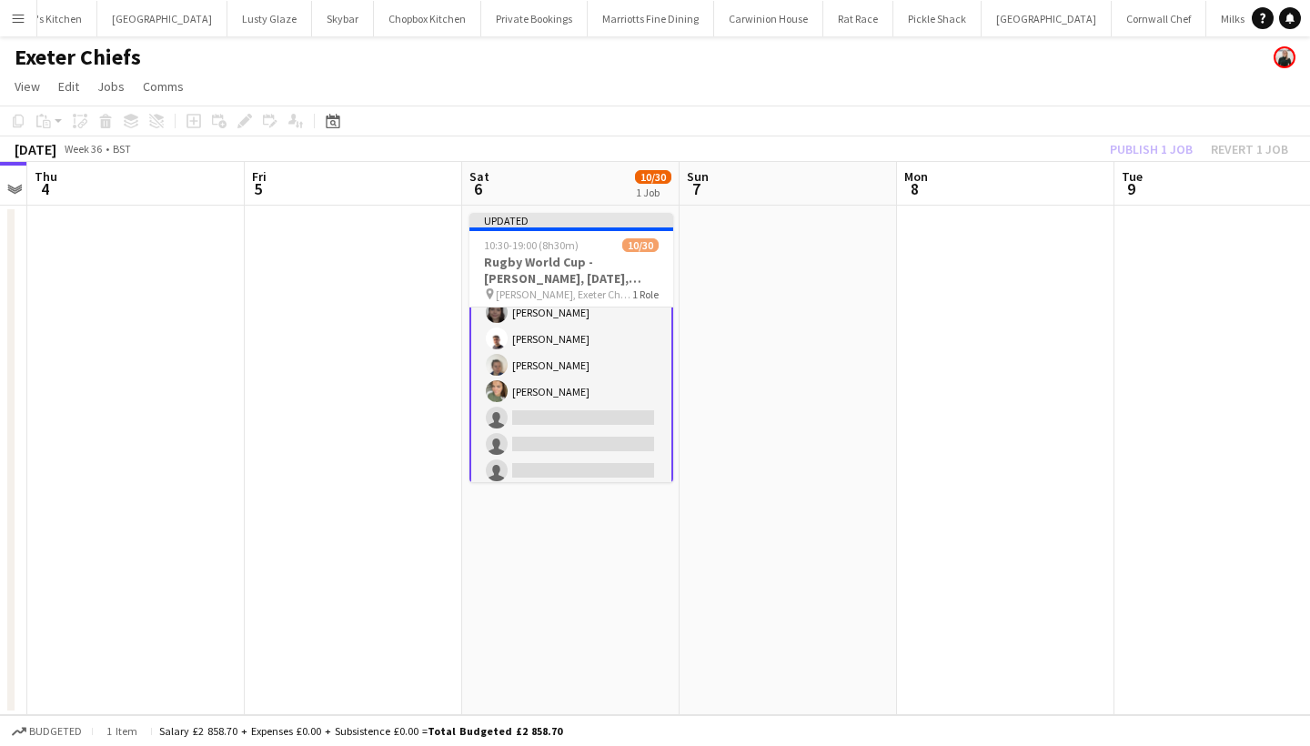
click at [1135, 143] on div "Publish 1 job Revert 1 job" at bounding box center [1199, 149] width 222 height 24
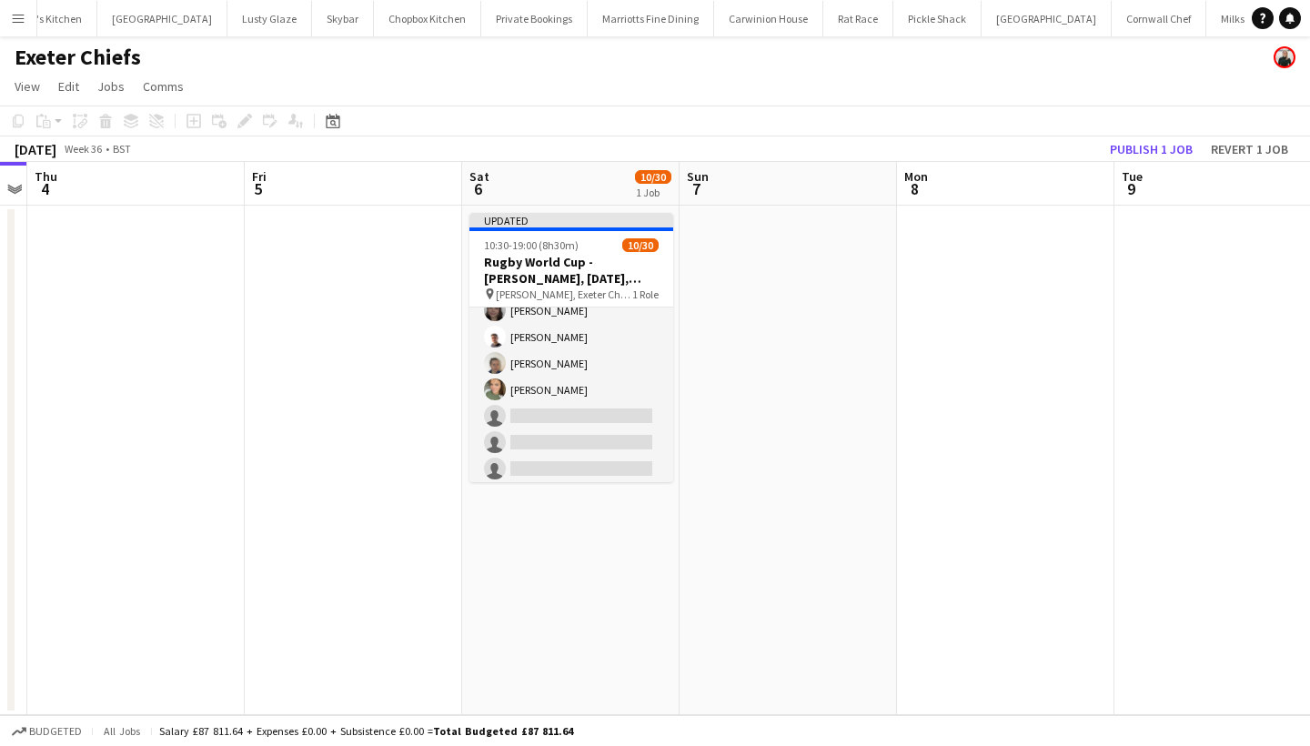
click at [1135, 143] on button "Publish 1 job" at bounding box center [1151, 149] width 97 height 24
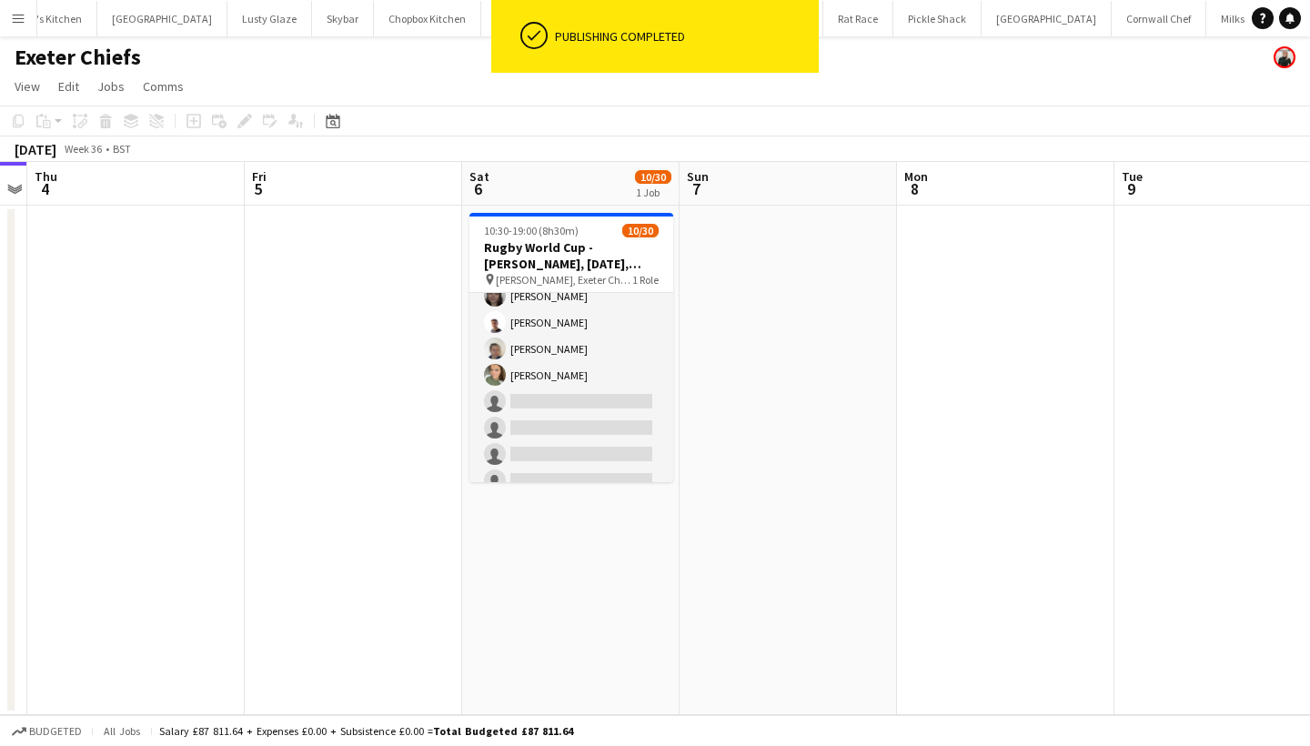
click at [557, 411] on app-card-role "Bar & Catering (Bar Tender) 4I [DATE] 10:30-19:00 (8h30m) [PERSON_NAME] [PERSON…" at bounding box center [571, 507] width 204 height 827
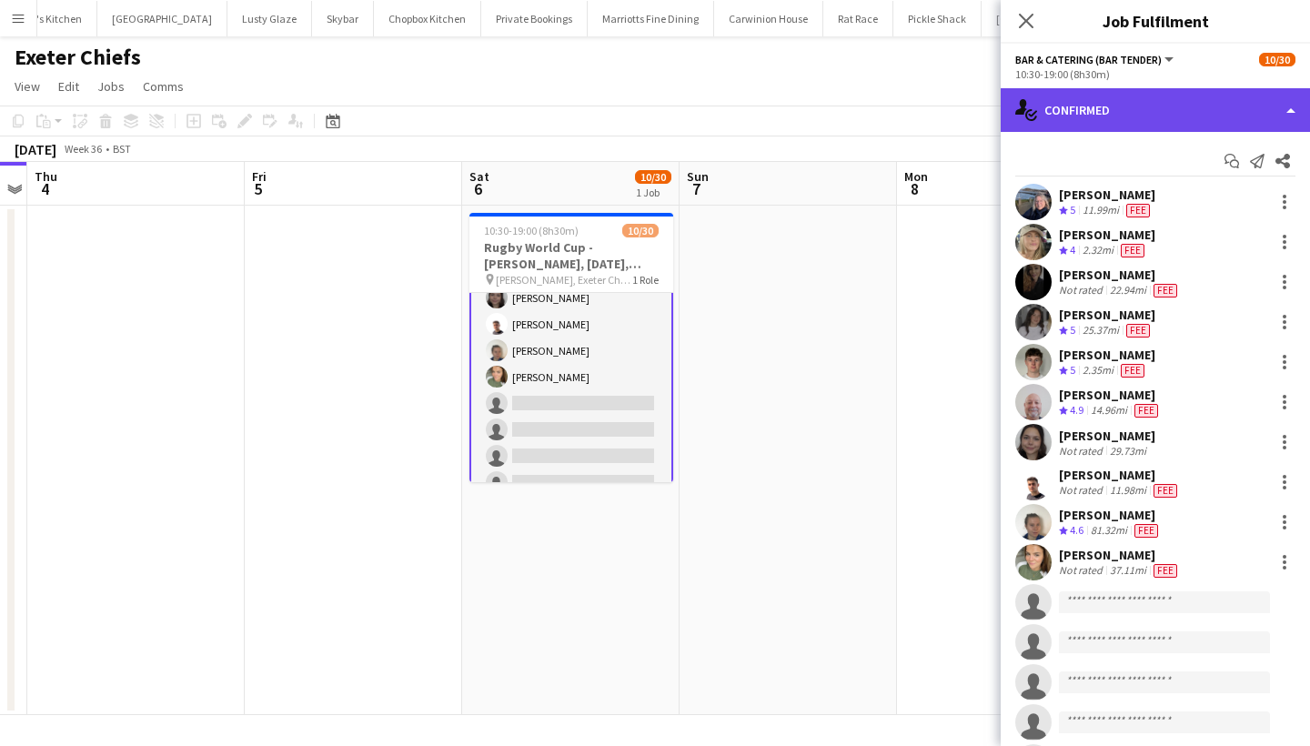
click at [1105, 111] on div "single-neutral-actions-check-2 Confirmed" at bounding box center [1155, 110] width 309 height 44
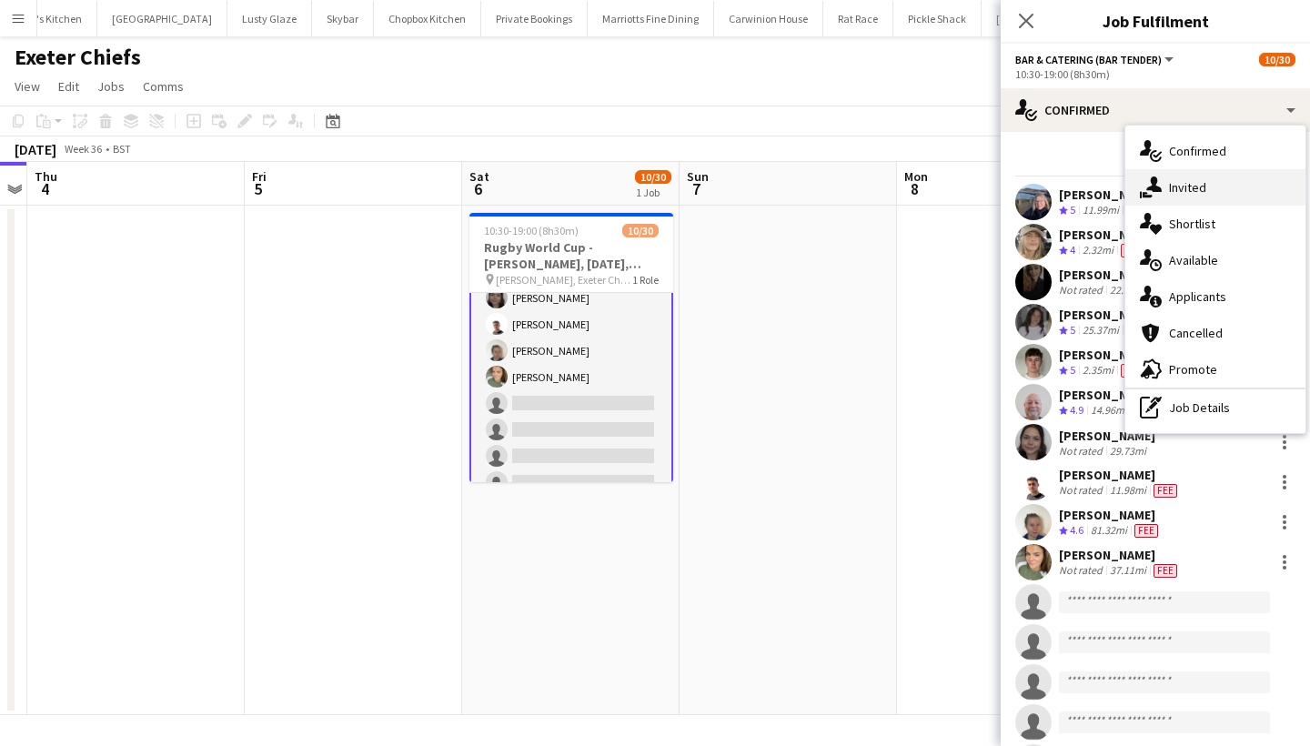
click at [1164, 182] on div "single-neutral-actions-share-1 Invited" at bounding box center [1215, 187] width 180 height 36
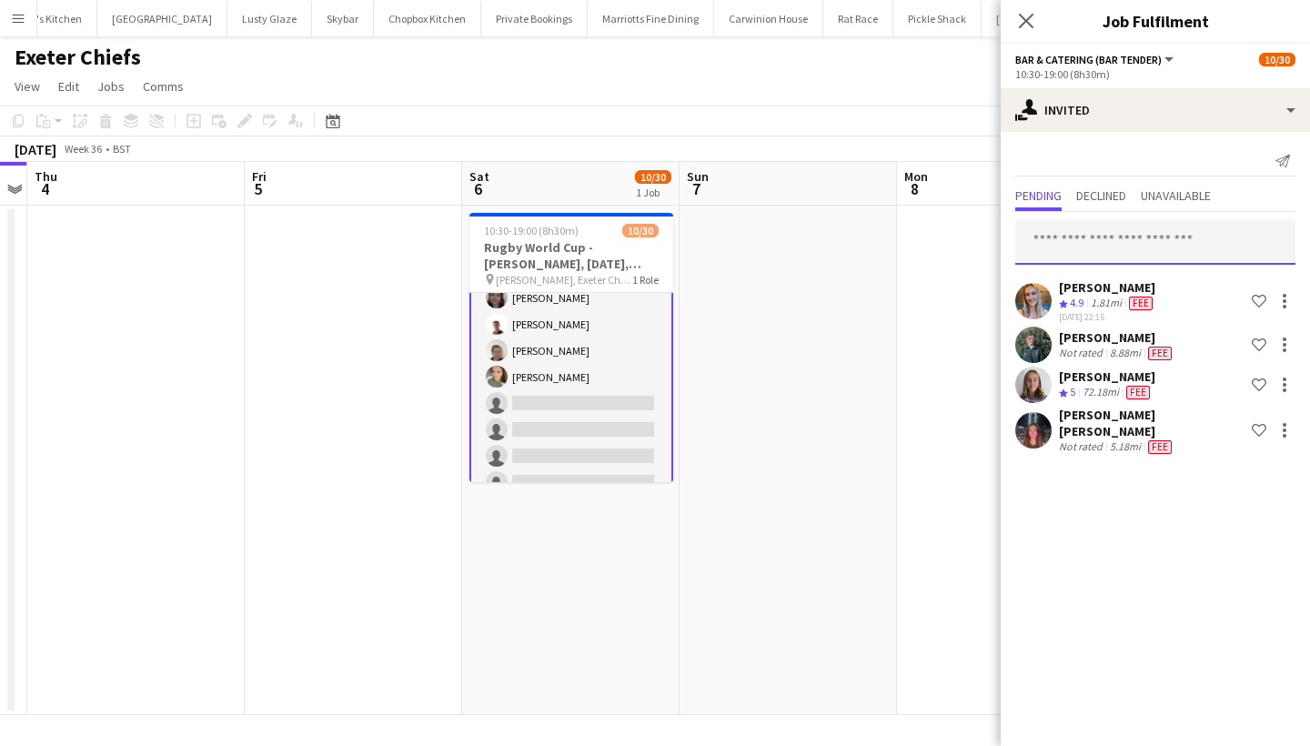
click at [1065, 237] on input "text" at bounding box center [1155, 241] width 280 height 45
type input "*"
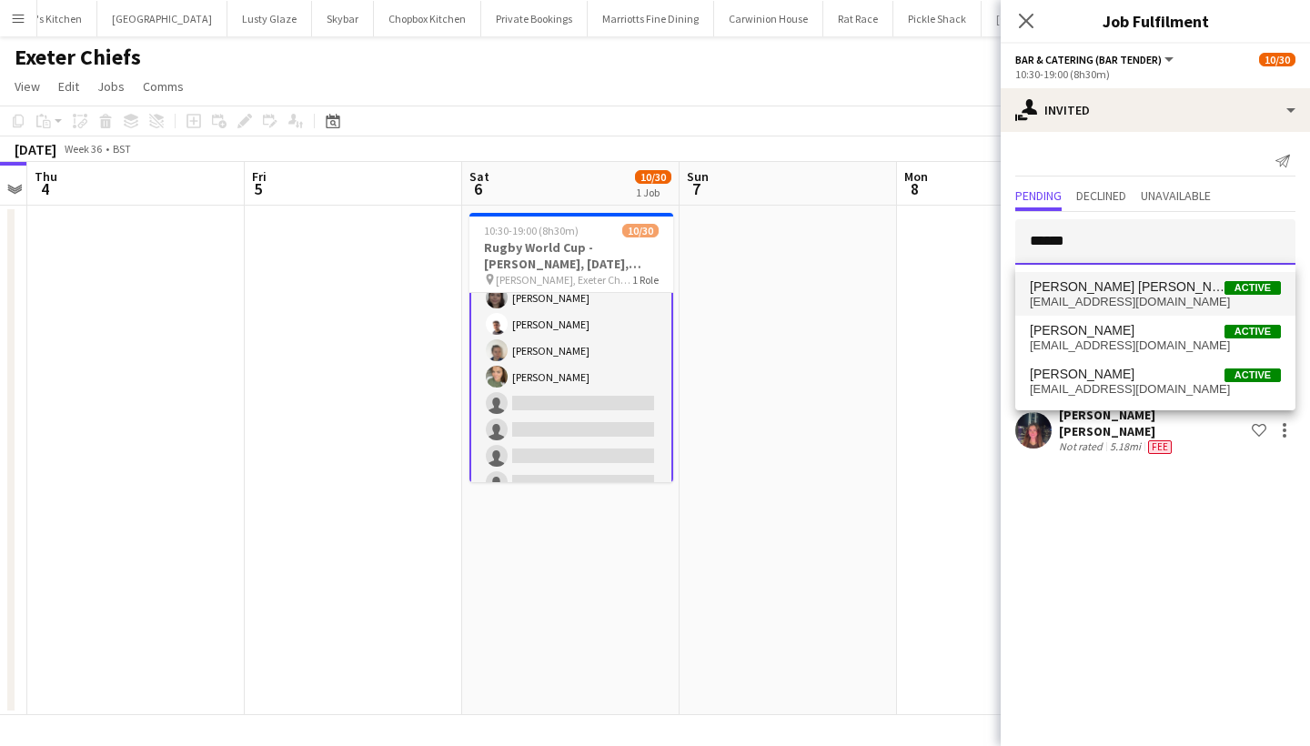
type input "******"
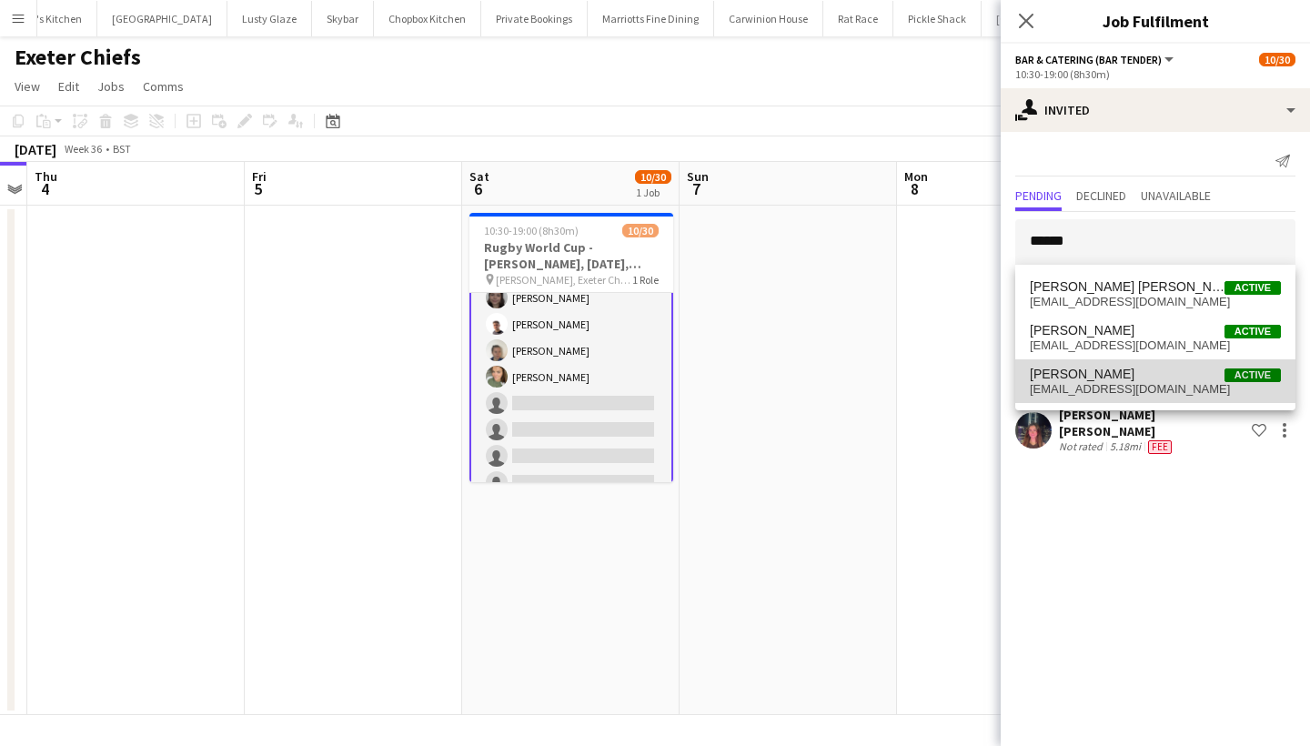
drag, startPoint x: 1087, startPoint y: 272, endPoint x: 1102, endPoint y: 386, distance: 114.7
click at [1102, 386] on span "[EMAIL_ADDRESS][DOMAIN_NAME]" at bounding box center [1155, 389] width 251 height 15
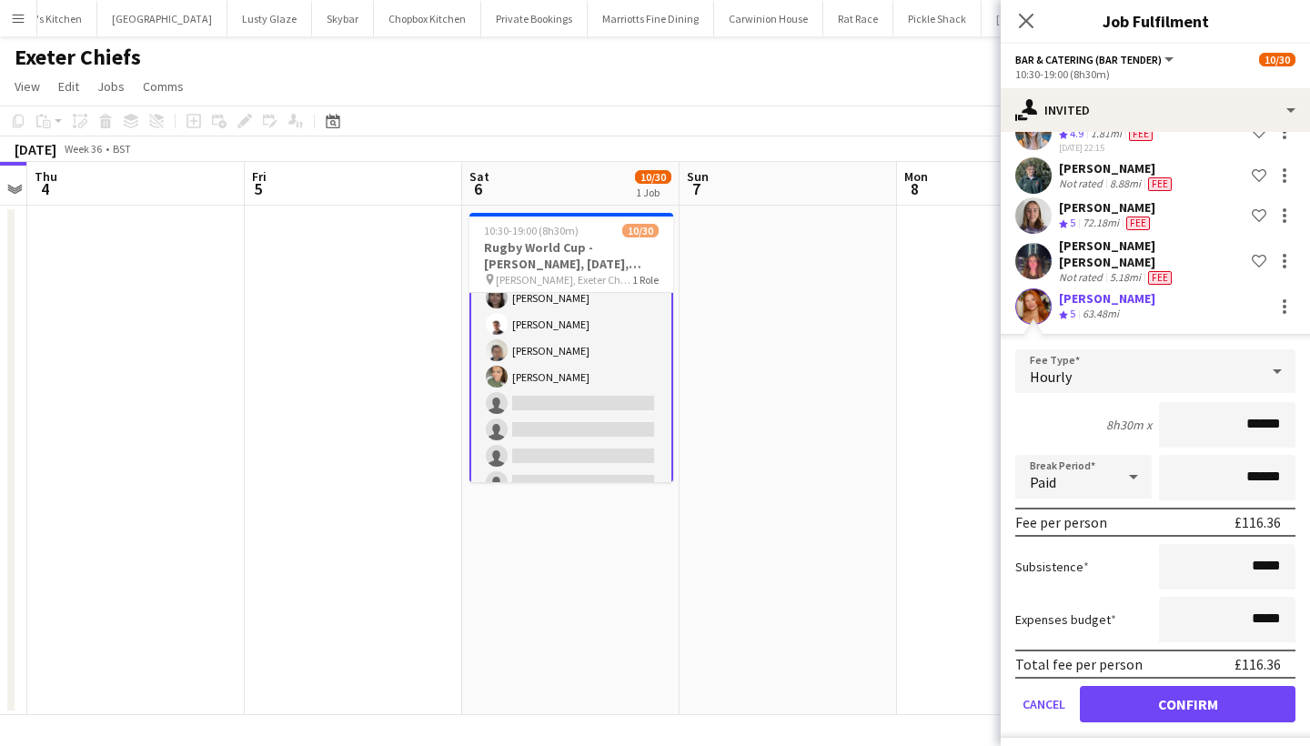
scroll to position [168, 0]
type input "******"
click at [1193, 687] on button "Confirm" at bounding box center [1188, 705] width 216 height 36
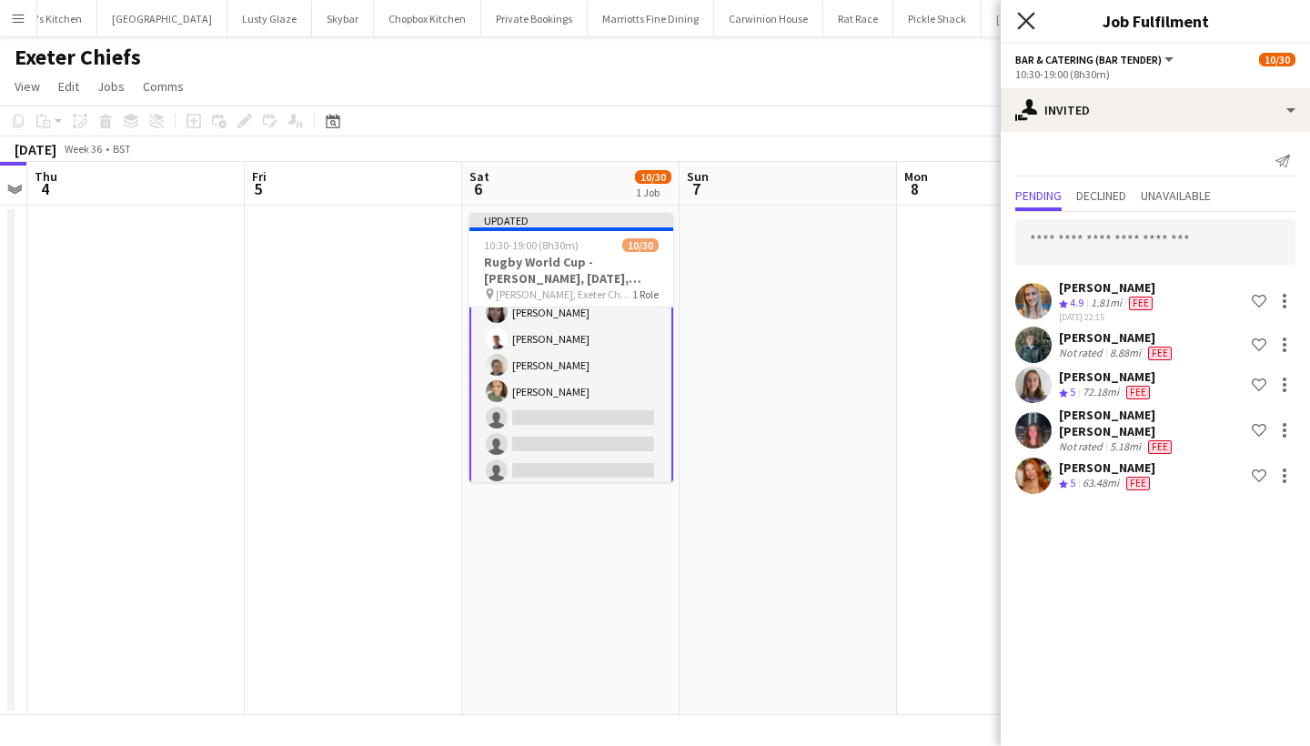
click at [1029, 24] on icon at bounding box center [1025, 20] width 17 height 17
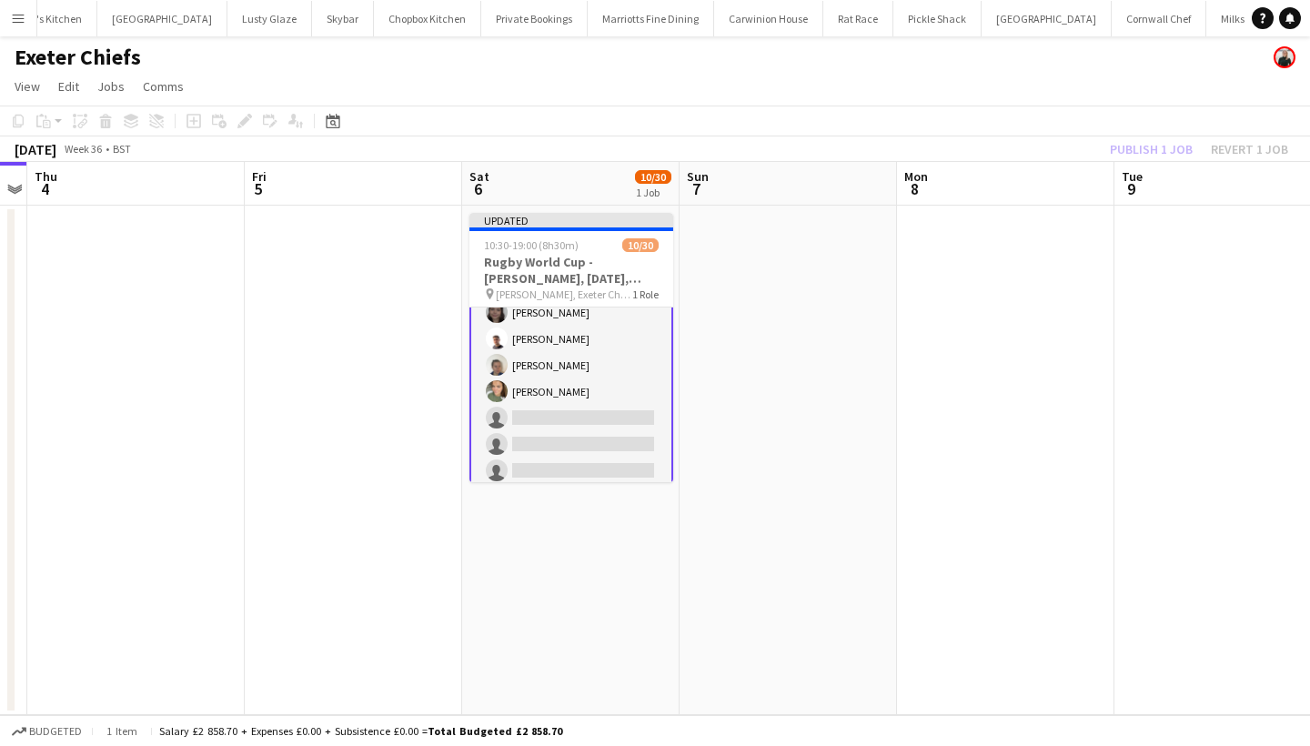
click at [1139, 147] on div "Publish 1 job Revert 1 job" at bounding box center [1199, 149] width 222 height 24
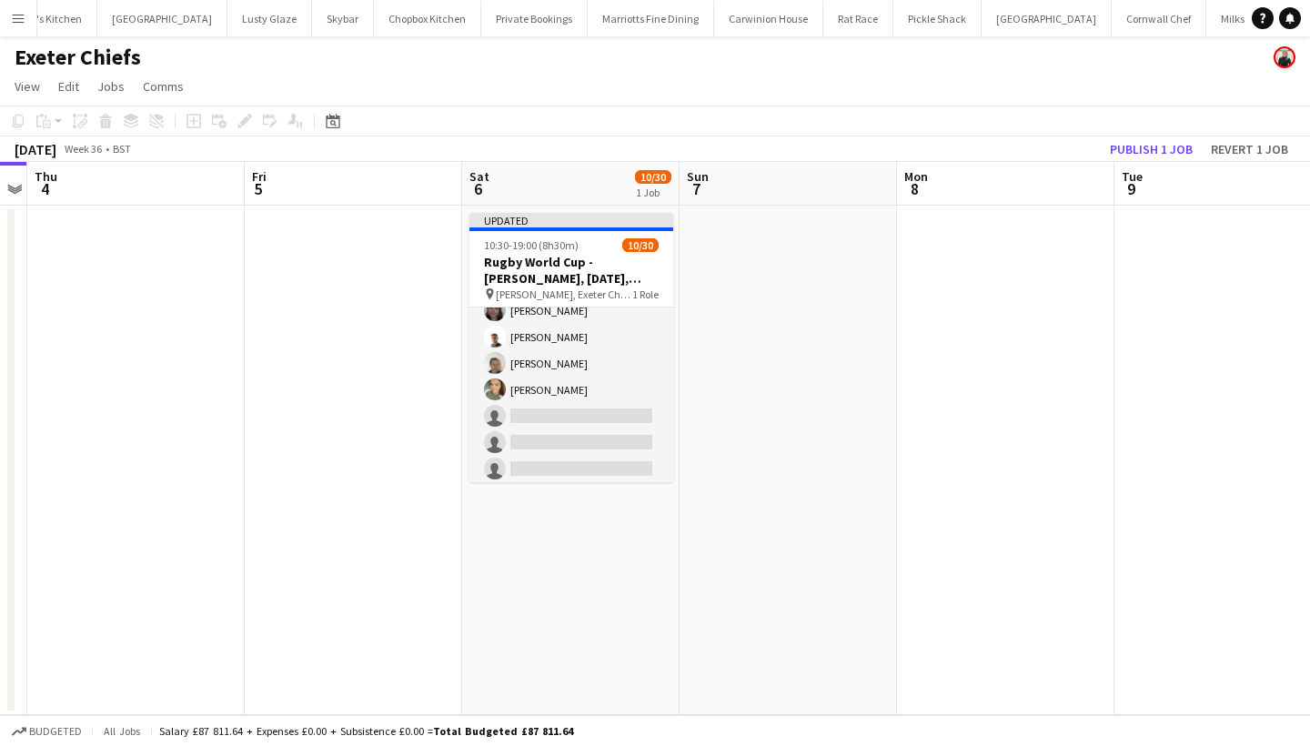
click at [1139, 147] on button "Publish 1 job" at bounding box center [1151, 149] width 97 height 24
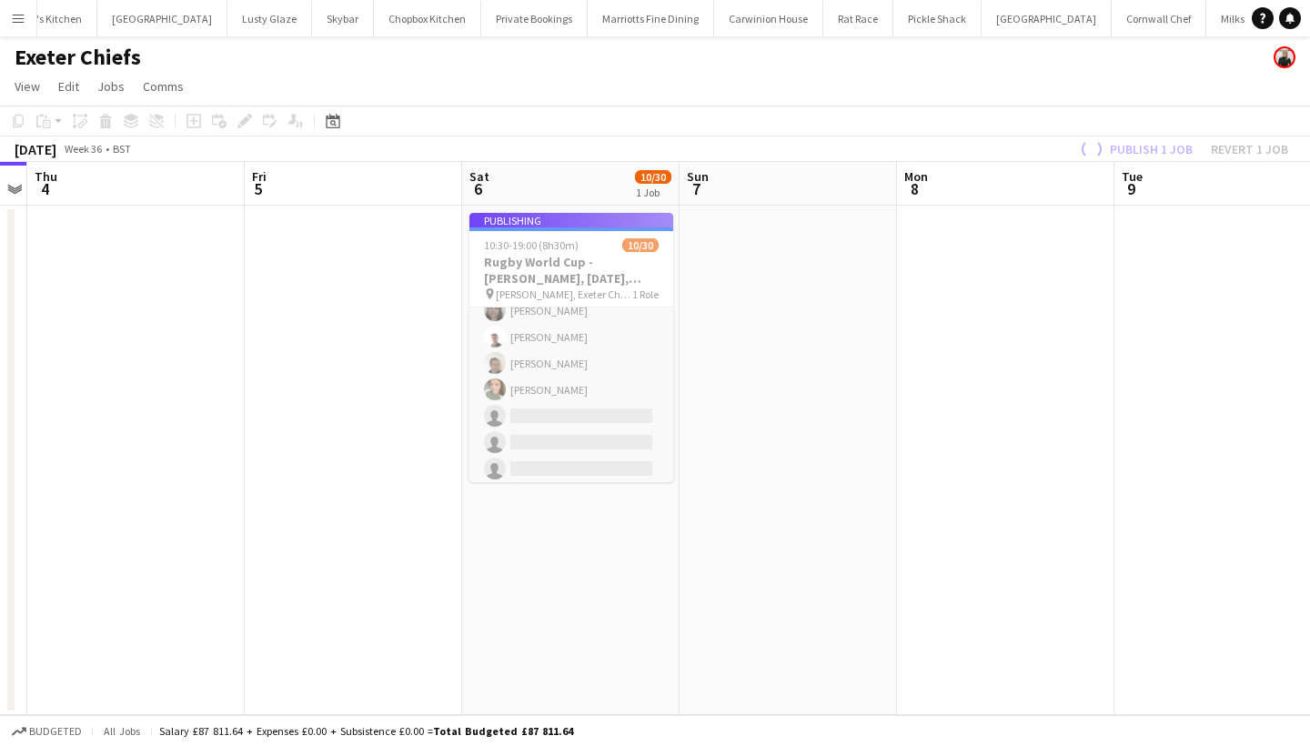
click at [568, 419] on app-job-card "Publishing 10:30-19:00 (8h30m) 10/30 Rugby World Cup - [PERSON_NAME], [DATE], M…" at bounding box center [571, 347] width 204 height 269
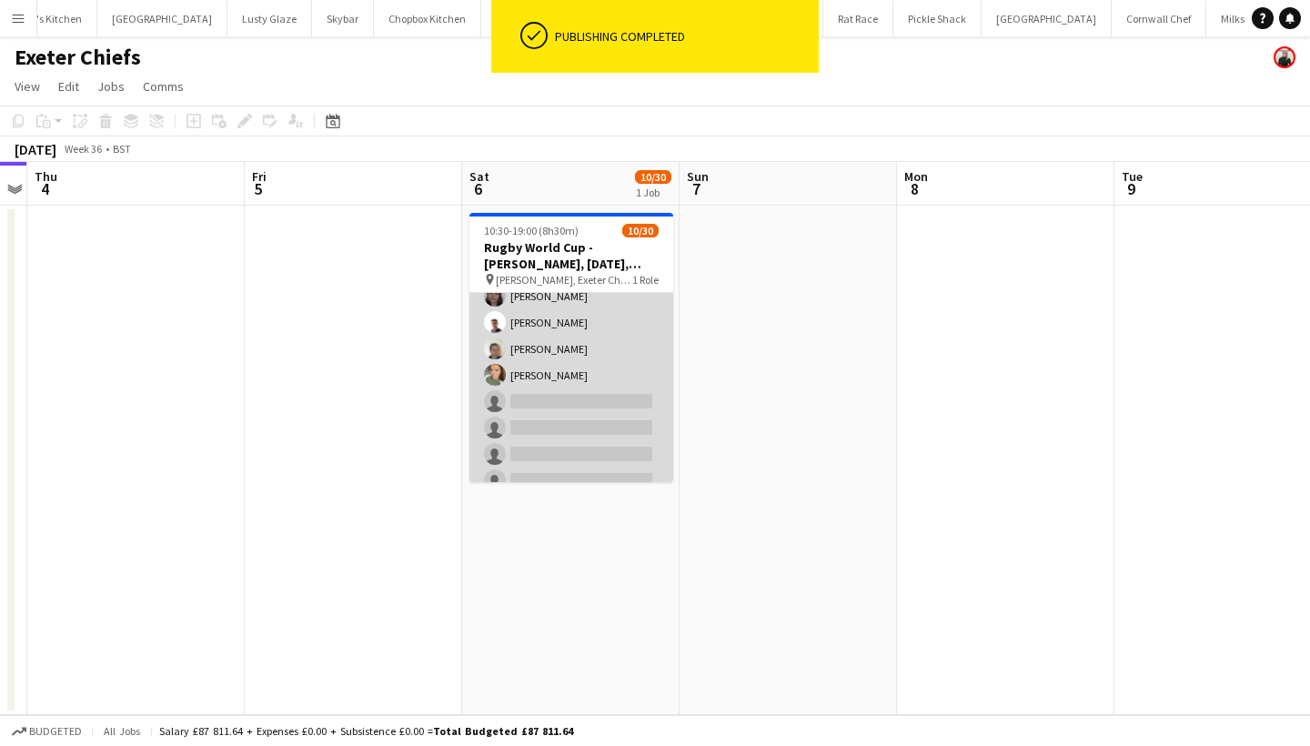
click at [643, 385] on app-card-role "Bar & Catering (Bar Tender) 5I [DATE] 10:30-19:00 (8h30m) [PERSON_NAME] [PERSON…" at bounding box center [571, 507] width 204 height 827
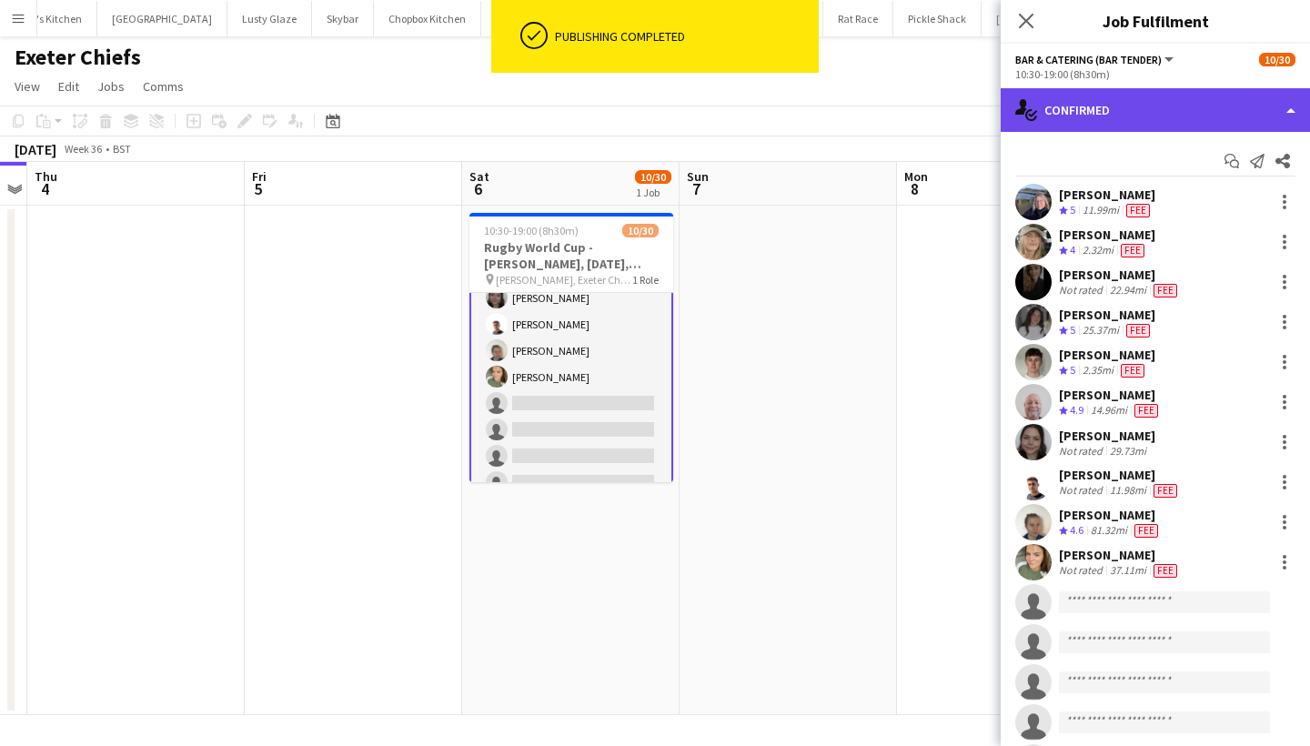
click at [1176, 91] on div "single-neutral-actions-check-2 Confirmed" at bounding box center [1155, 110] width 309 height 44
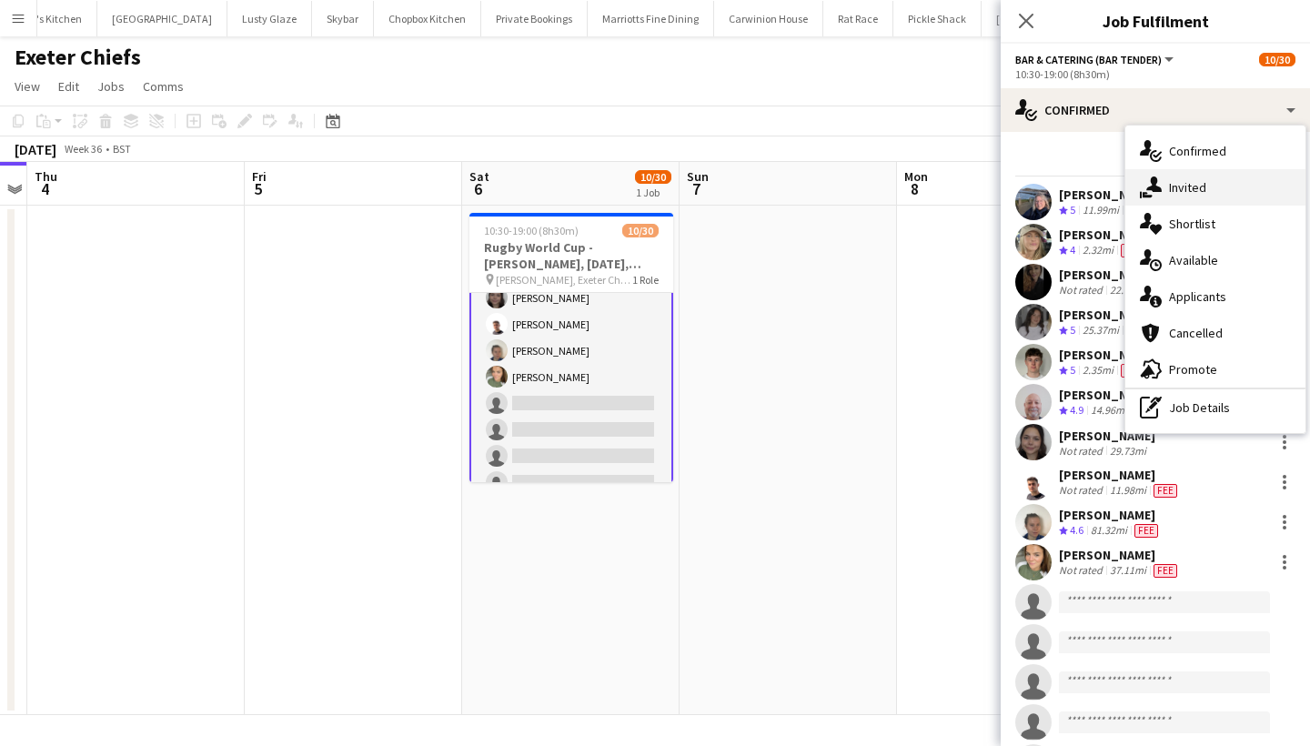
click at [1214, 192] on div "single-neutral-actions-share-1 Invited" at bounding box center [1215, 187] width 180 height 36
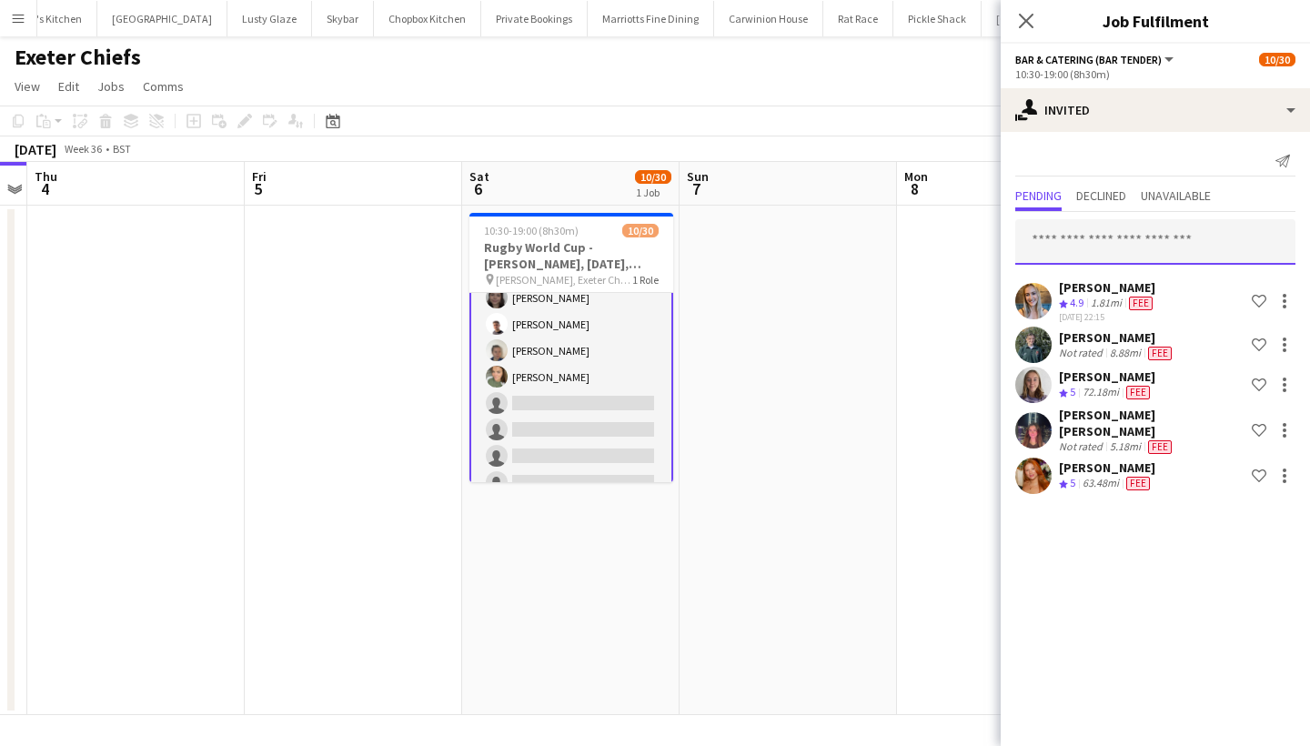
click at [1097, 242] on input "text" at bounding box center [1155, 241] width 280 height 45
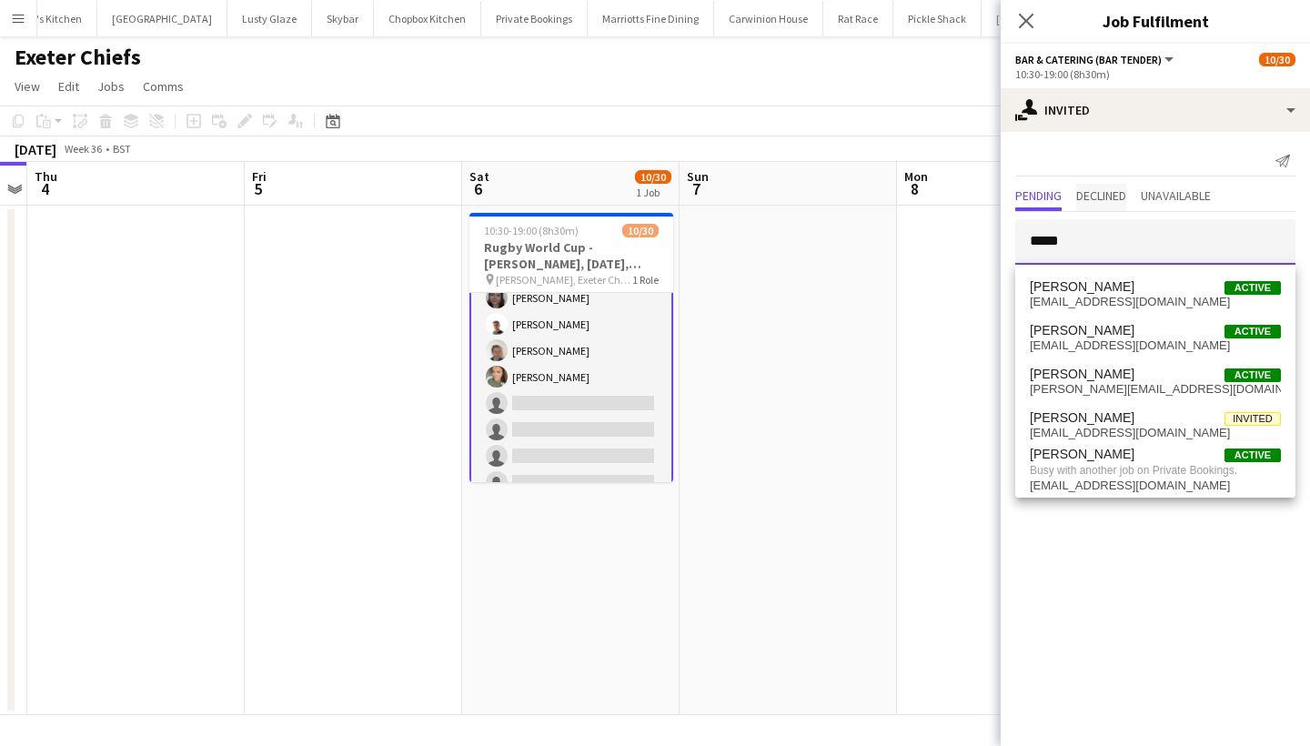
type input "*****"
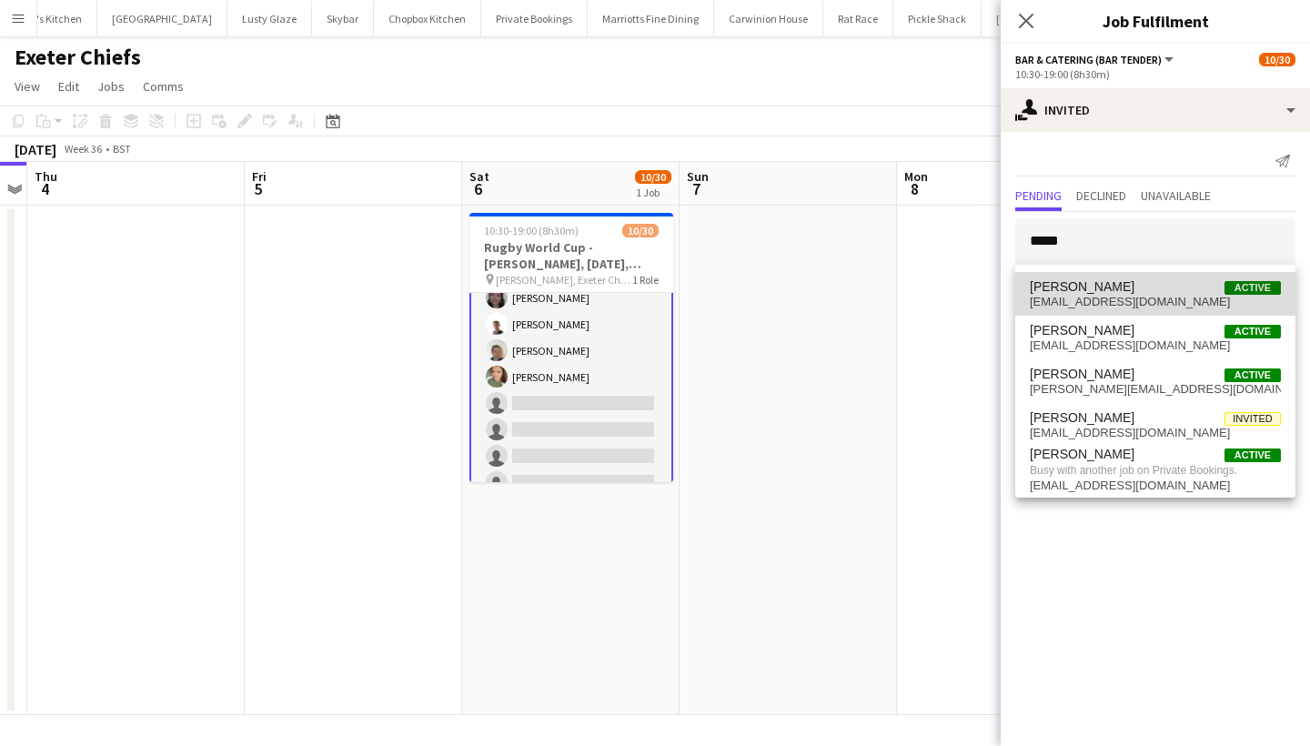
drag, startPoint x: 1100, startPoint y: 204, endPoint x: 1181, endPoint y: 291, distance: 119.1
click at [1181, 291] on span "[PERSON_NAME] Active" at bounding box center [1155, 286] width 251 height 15
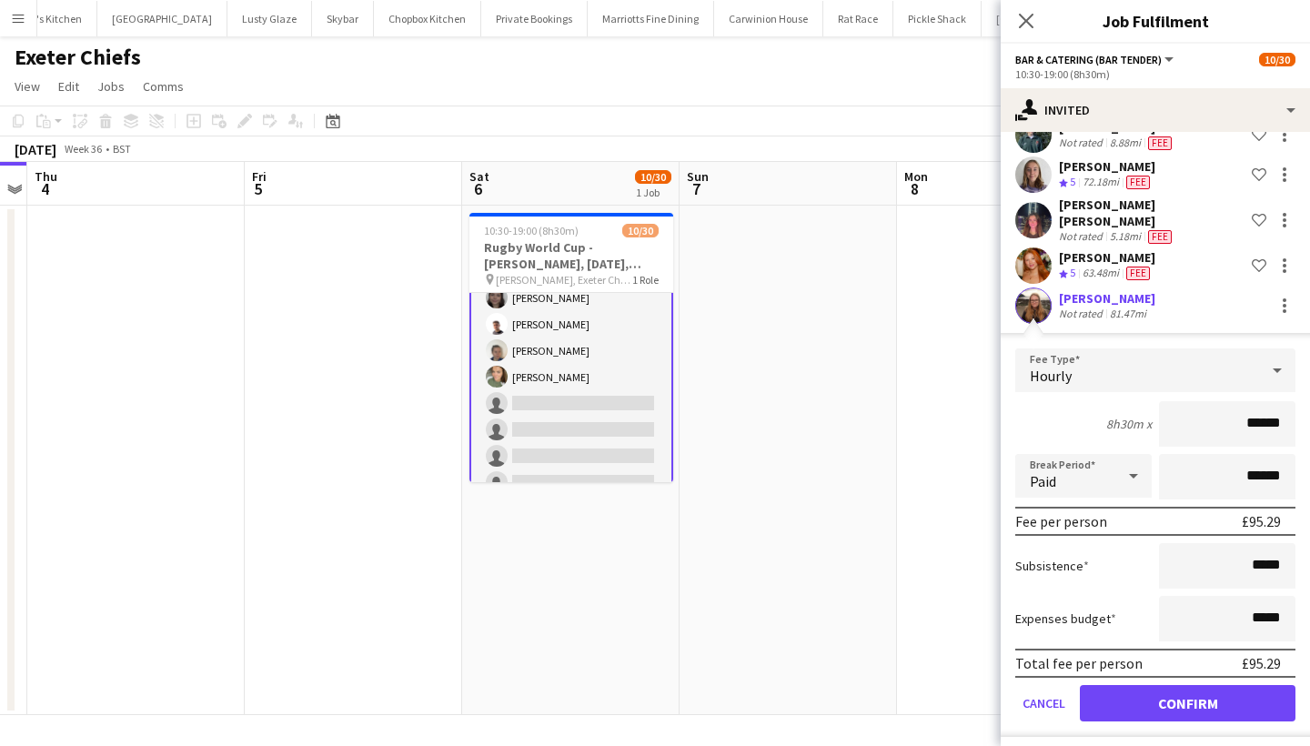
scroll to position [208, 0]
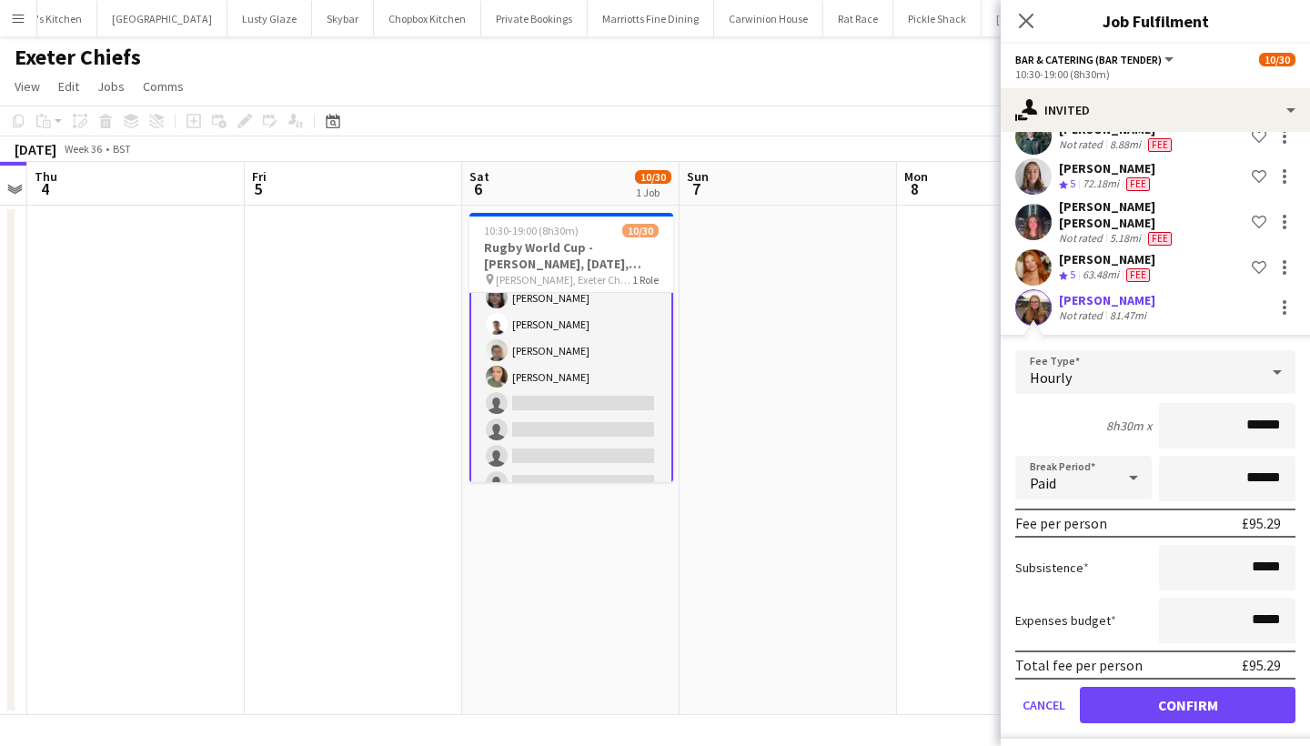
click at [1161, 699] on button "Confirm" at bounding box center [1188, 705] width 216 height 36
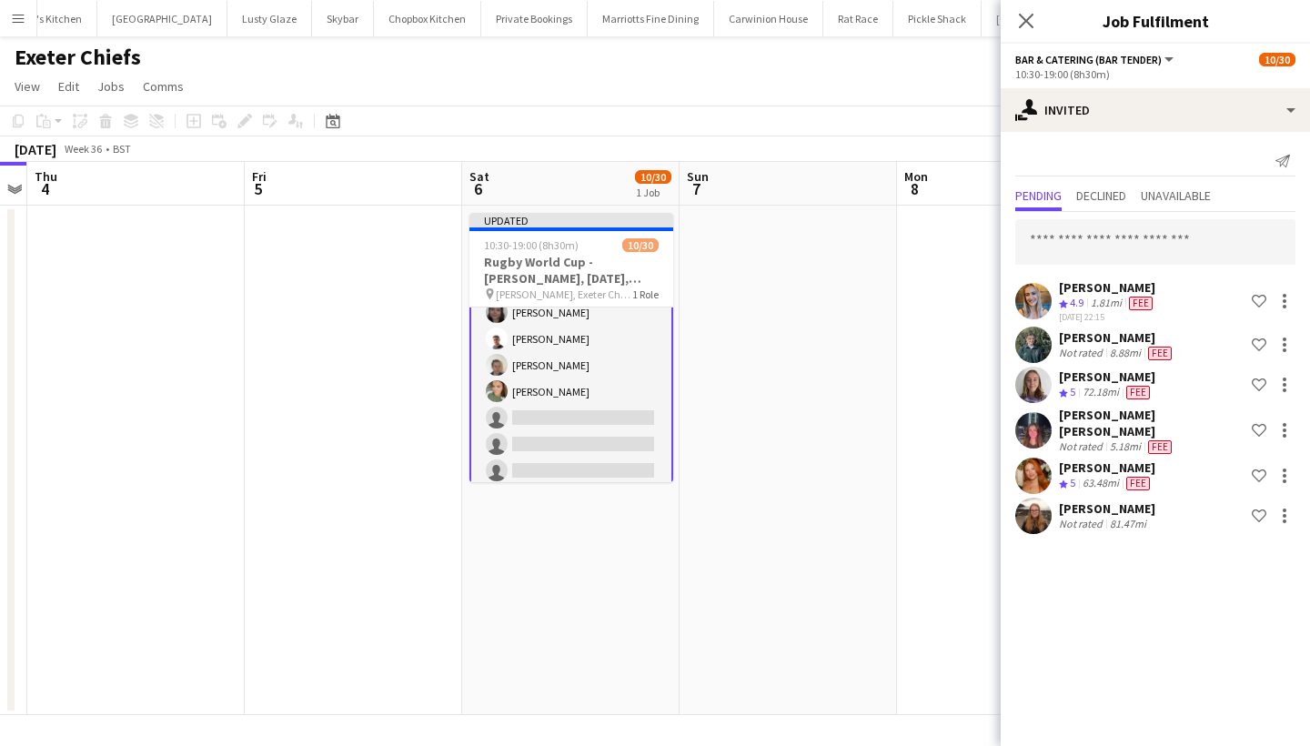
scroll to position [0, 0]
click at [1019, 25] on icon "Close pop-in" at bounding box center [1025, 20] width 17 height 17
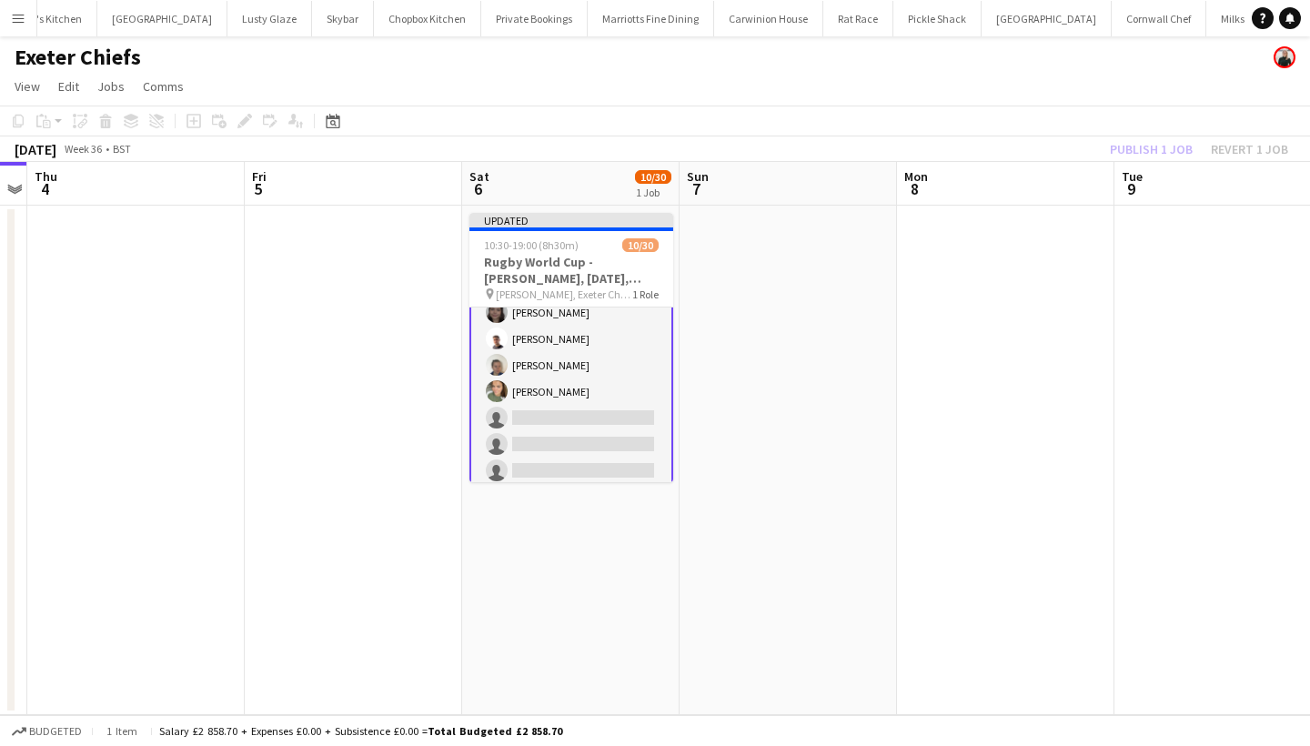
click at [1126, 146] on div "Publish 1 job Revert 1 job" at bounding box center [1199, 149] width 222 height 24
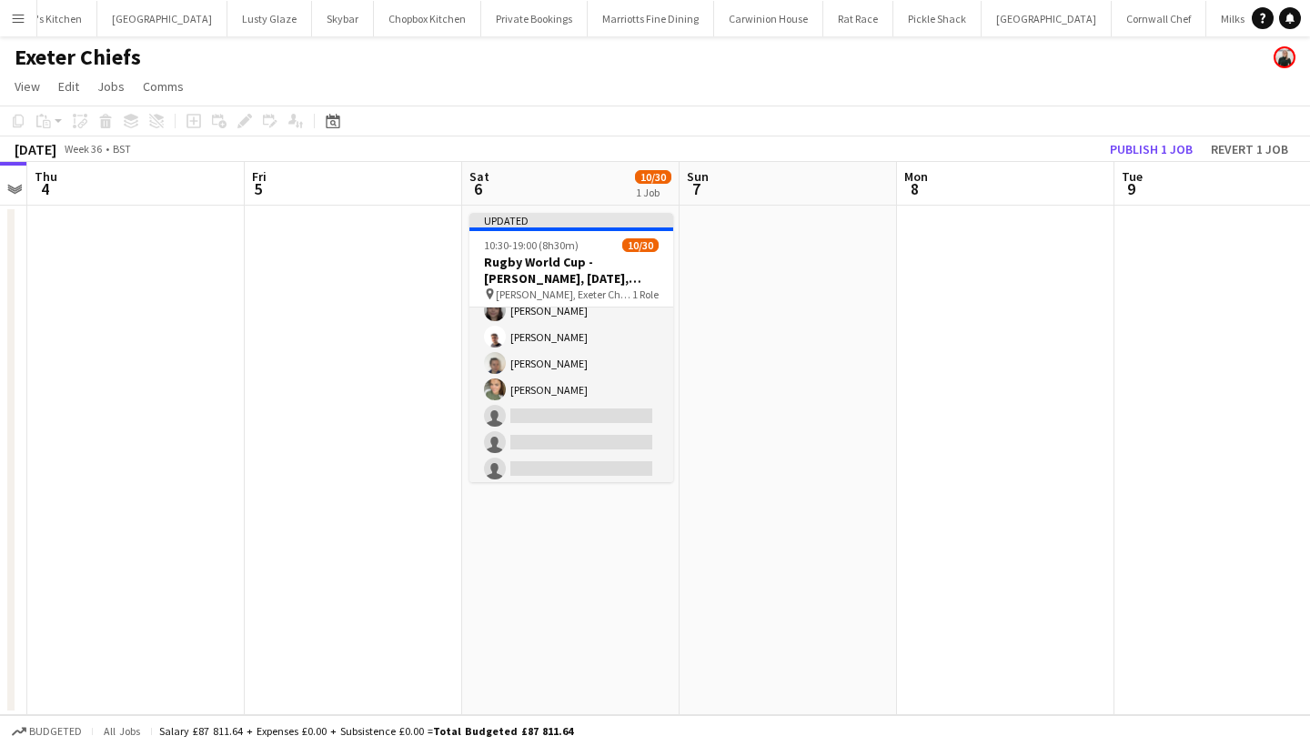
click at [1126, 146] on button "Publish 1 job" at bounding box center [1151, 149] width 97 height 24
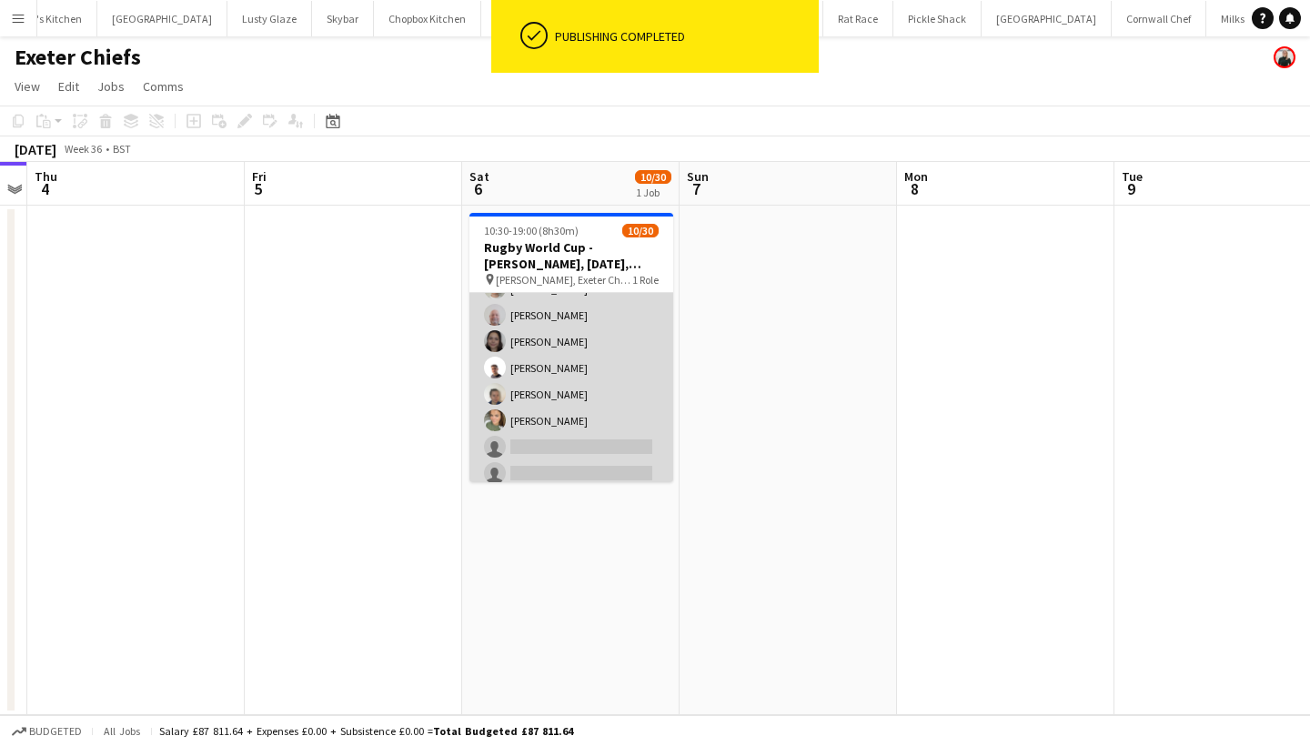
scroll to position [157, 0]
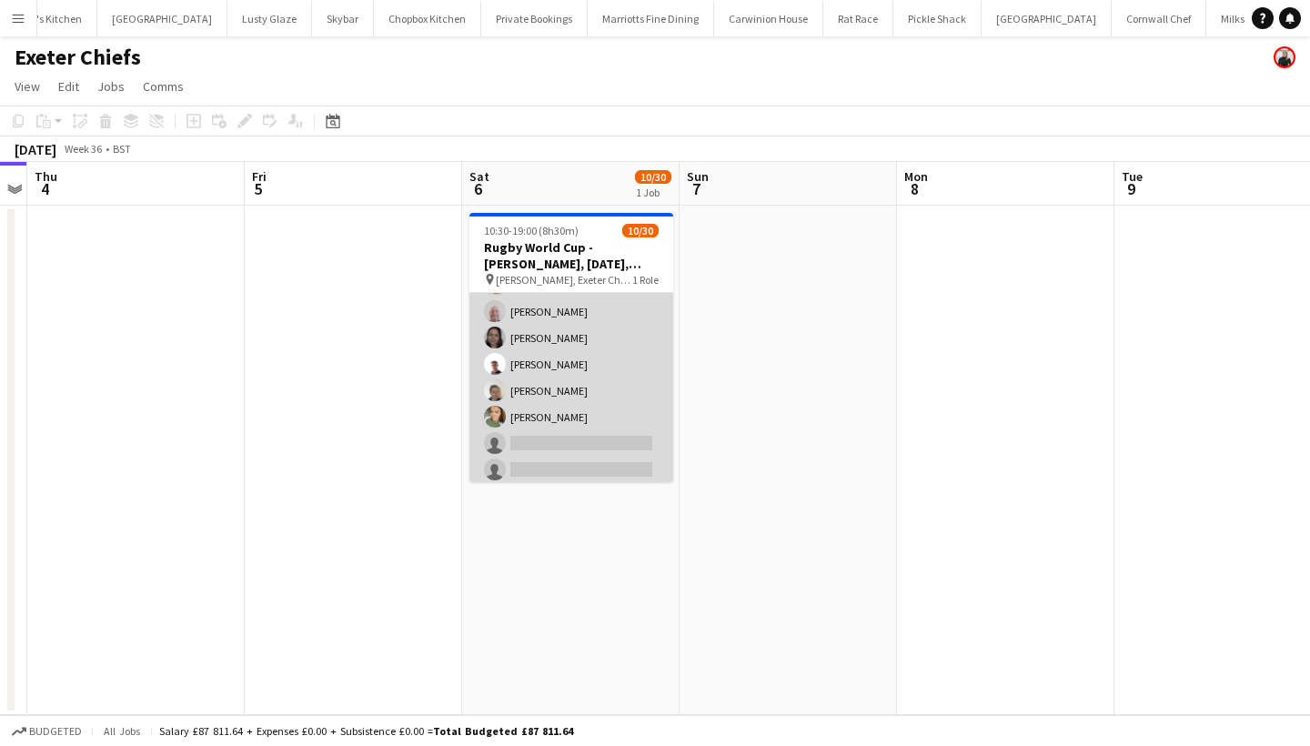
click at [586, 408] on app-card-role "Bar & Catering (Bar Tender) 6I [DATE] 10:30-19:00 (8h30m) [PERSON_NAME] [PERSON…" at bounding box center [571, 549] width 204 height 827
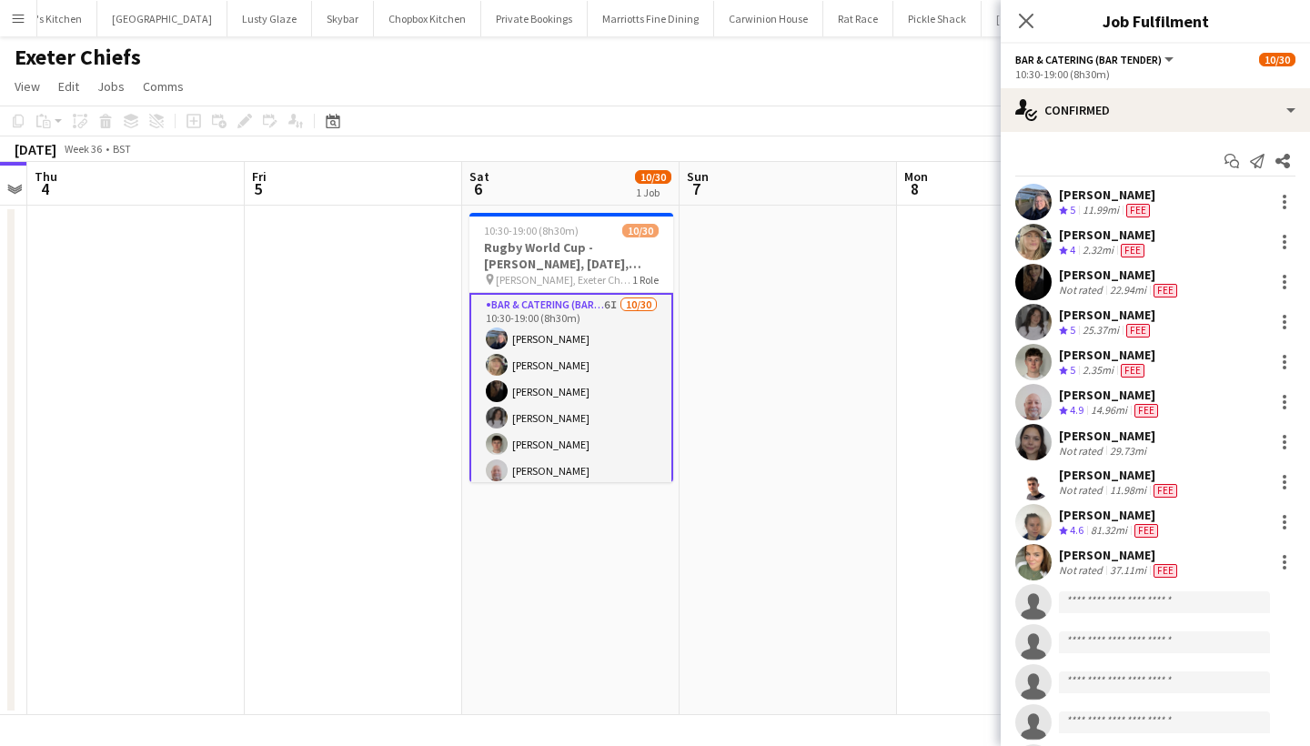
scroll to position [0, 0]
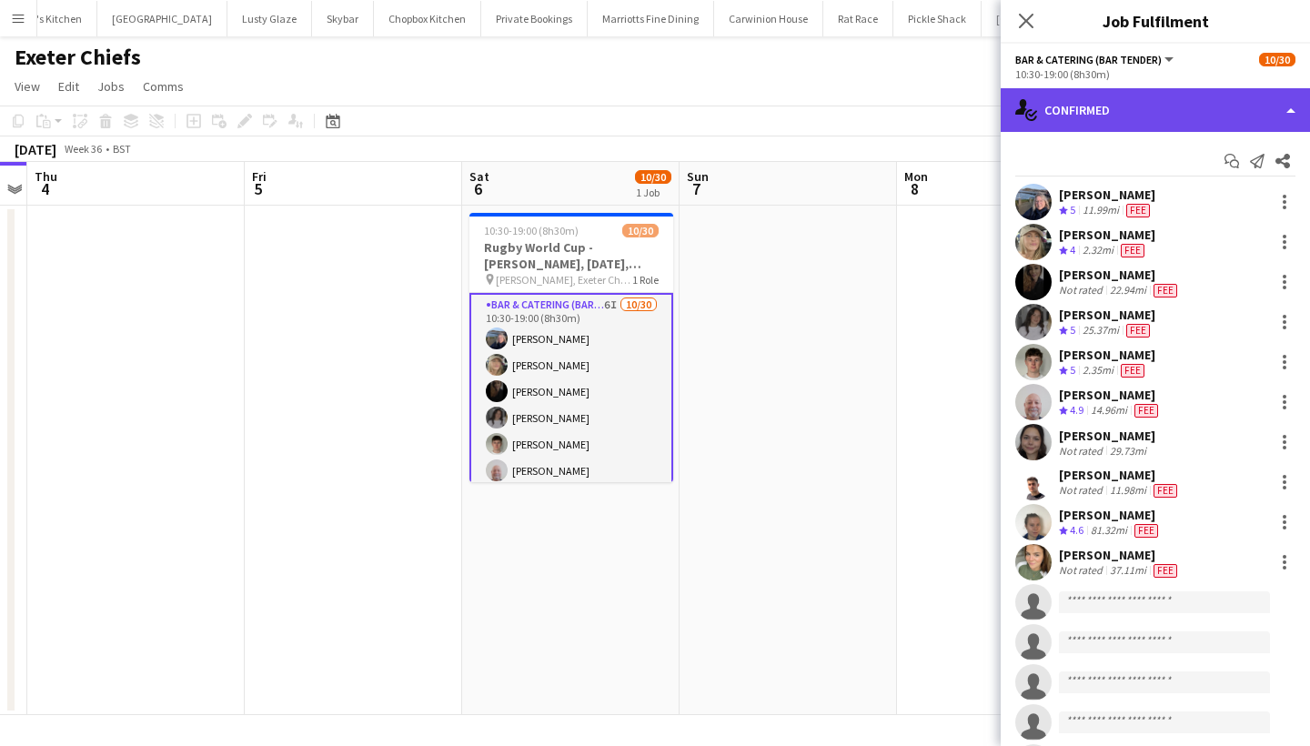
click at [1125, 111] on div "single-neutral-actions-check-2 Confirmed" at bounding box center [1155, 110] width 309 height 44
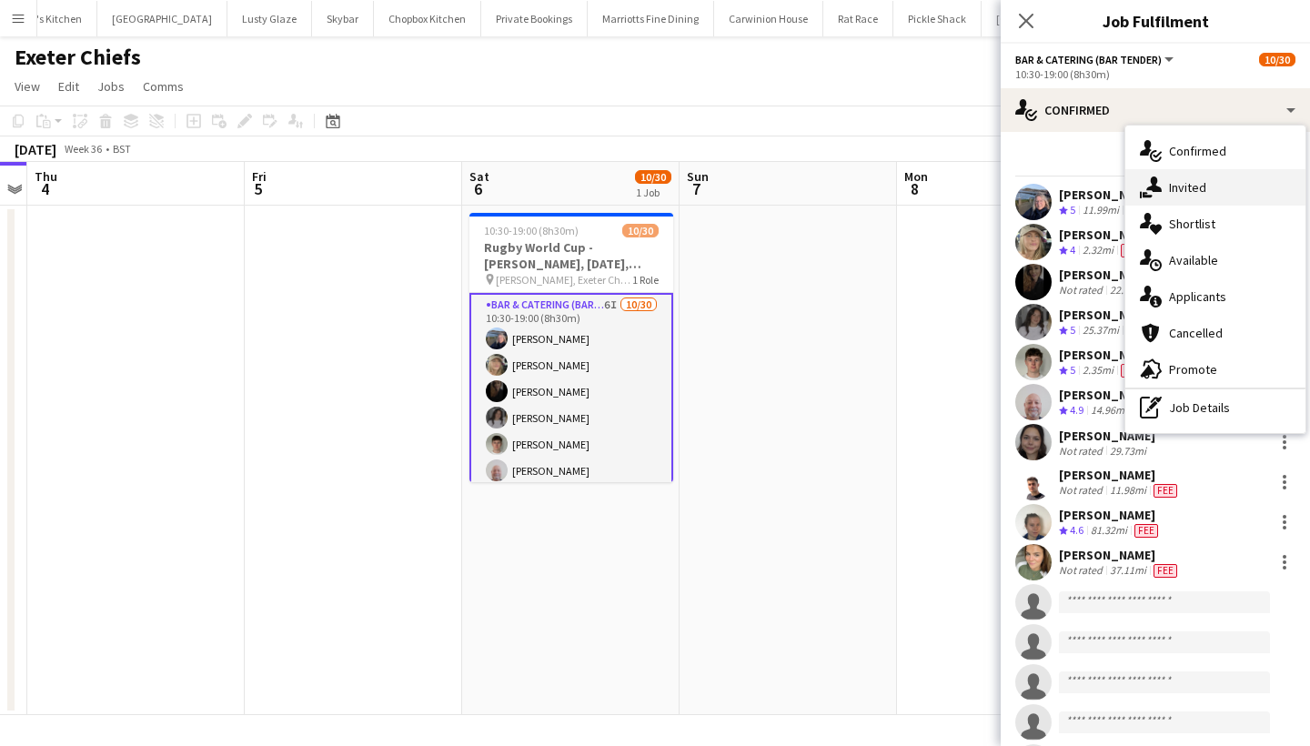
click at [1178, 191] on span "Invited" at bounding box center [1187, 187] width 37 height 16
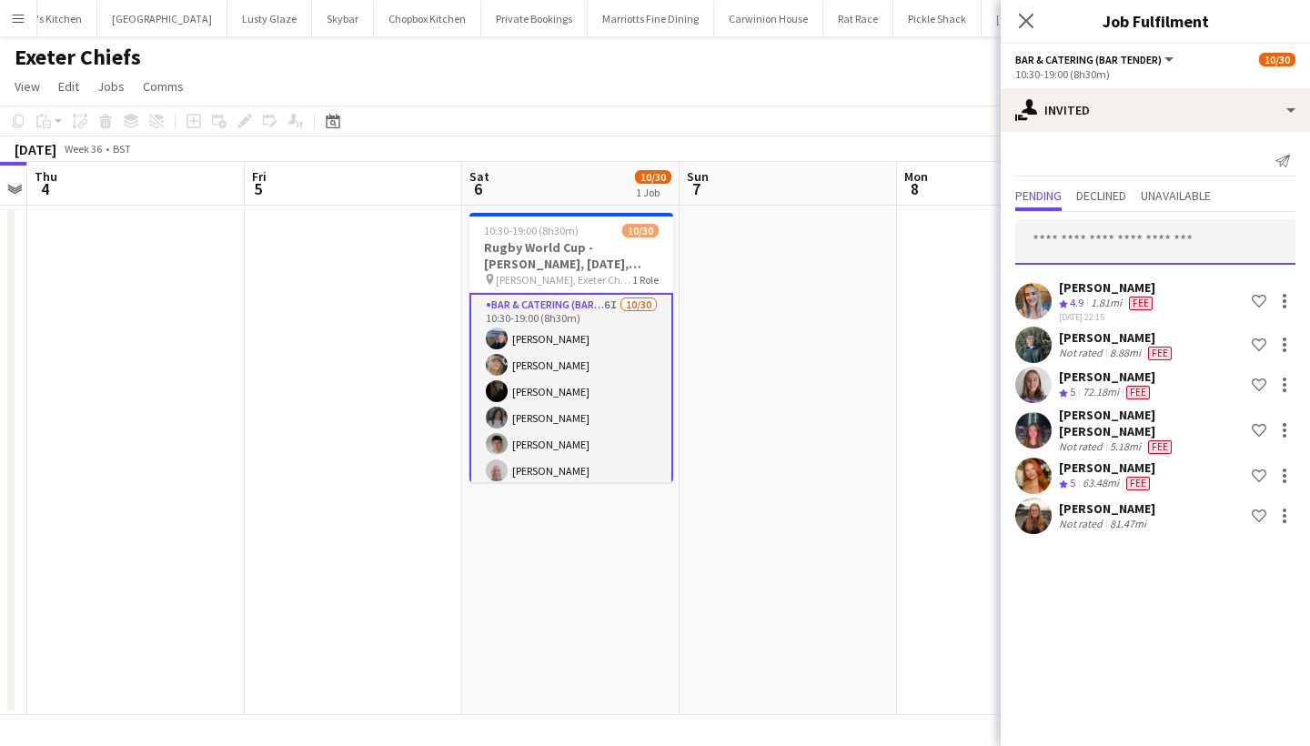
click at [1095, 246] on input "text" at bounding box center [1155, 241] width 280 height 45
click at [1029, 13] on icon "Close pop-in" at bounding box center [1025, 20] width 17 height 17
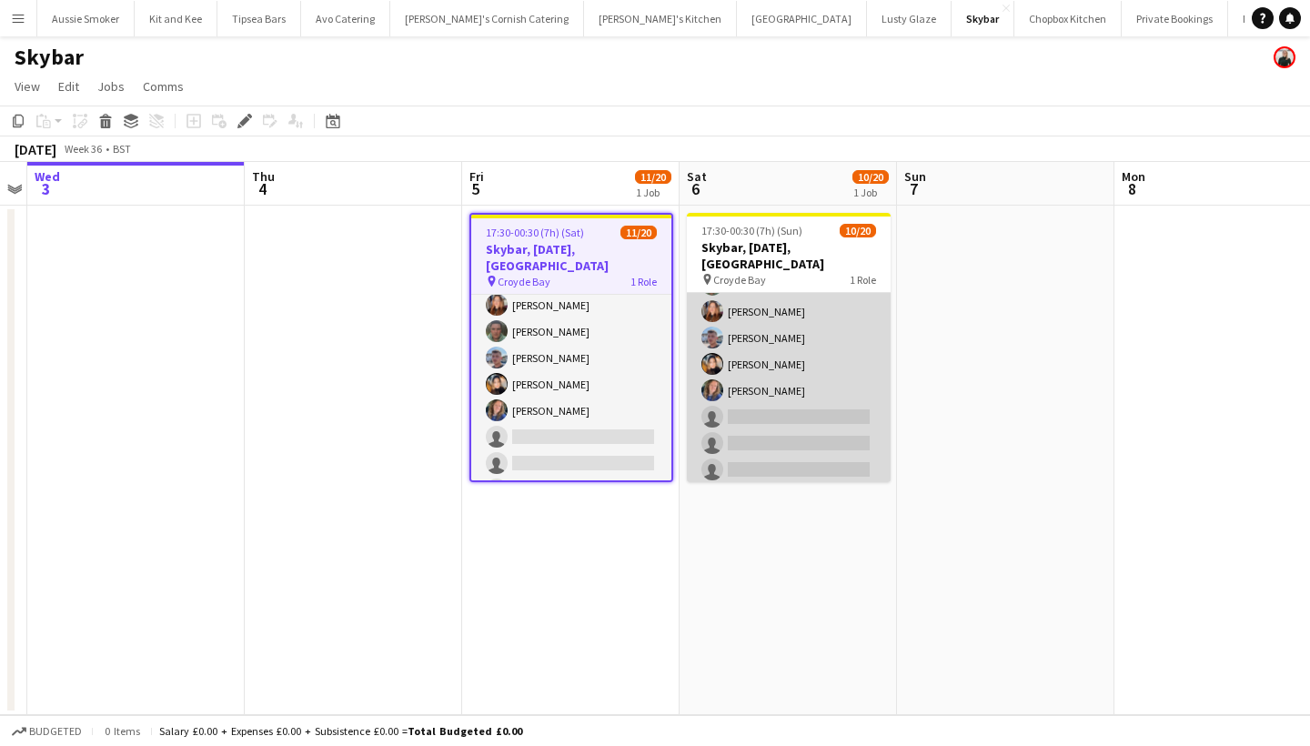
scroll to position [192, 0]
